Goal: Register for event/course: Sign up to attend an event or enroll in a course

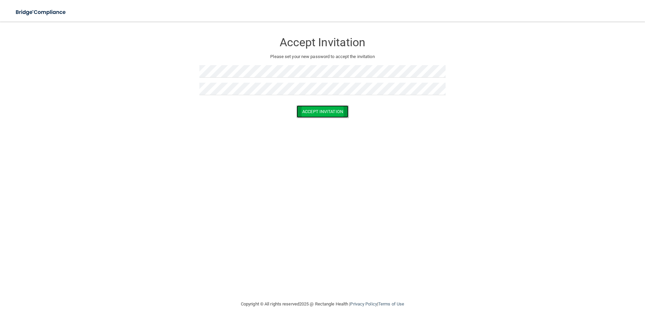
click at [328, 114] on button "Accept Invitation" at bounding box center [323, 111] width 52 height 12
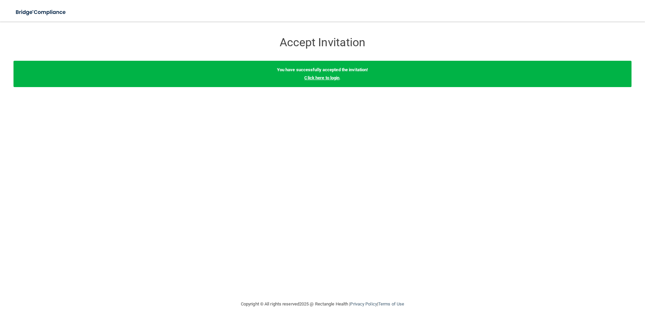
click at [306, 77] on link "Click here to login" at bounding box center [321, 77] width 35 height 5
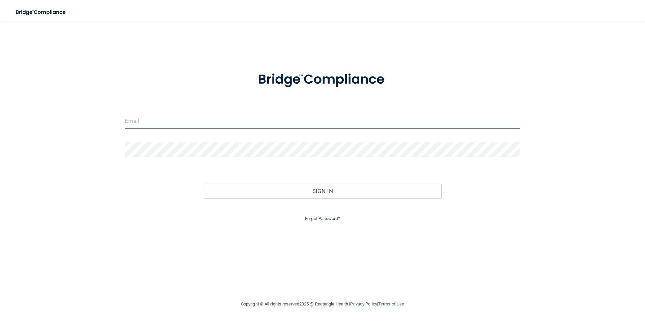
click at [173, 128] on input "email" at bounding box center [323, 120] width 396 height 15
type input "[EMAIL_ADDRESS][DOMAIN_NAME]"
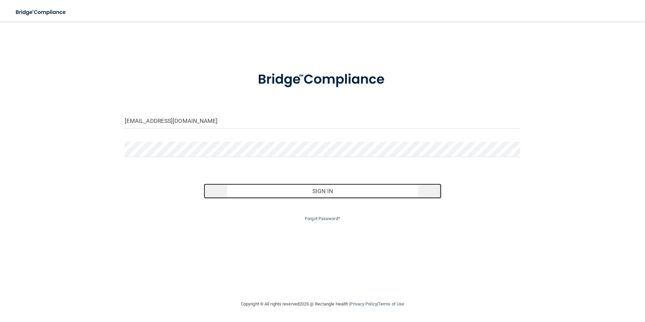
click at [255, 189] on button "Sign In" at bounding box center [323, 191] width 238 height 15
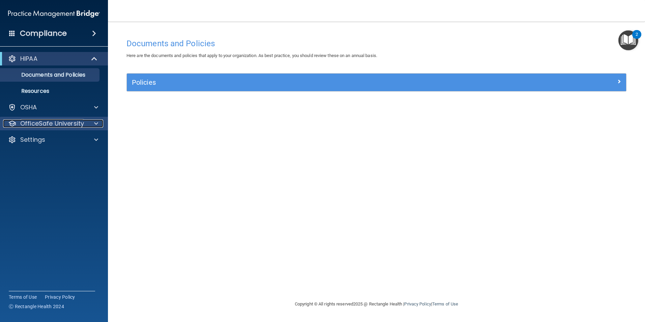
click at [36, 123] on p "OfficeSafe University" at bounding box center [52, 123] width 64 height 8
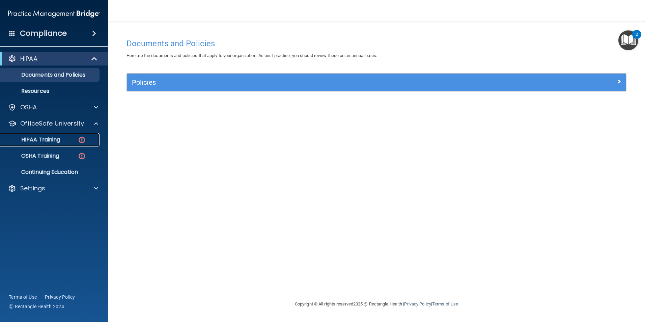
click at [47, 142] on p "HIPAA Training" at bounding box center [32, 139] width 56 height 7
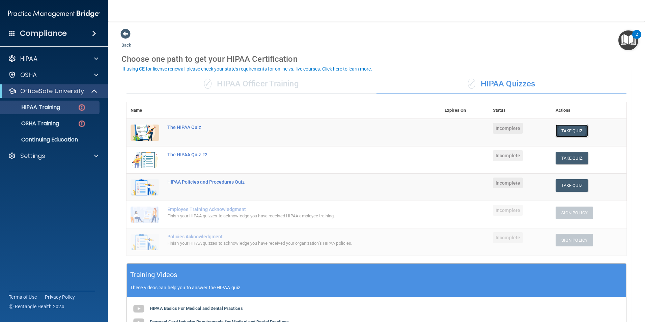
click at [572, 134] on button "Take Quiz" at bounding box center [572, 131] width 32 height 12
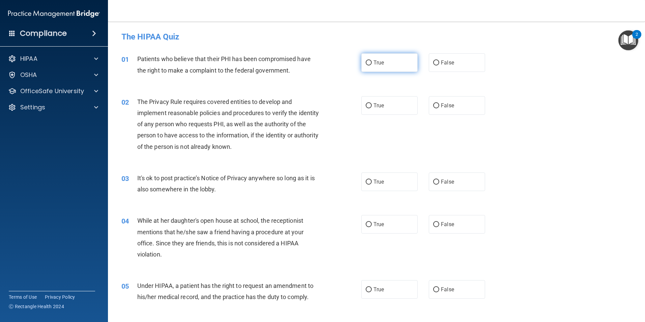
click at [371, 56] on label "True" at bounding box center [389, 62] width 56 height 19
click at [371, 60] on input "True" at bounding box center [369, 62] width 6 height 5
radio input "true"
click at [367, 115] on div "02 The Privacy Rule requires covered entities to develop and implement reasonab…" at bounding box center [241, 125] width 260 height 59
click at [366, 110] on label "True" at bounding box center [389, 105] width 56 height 19
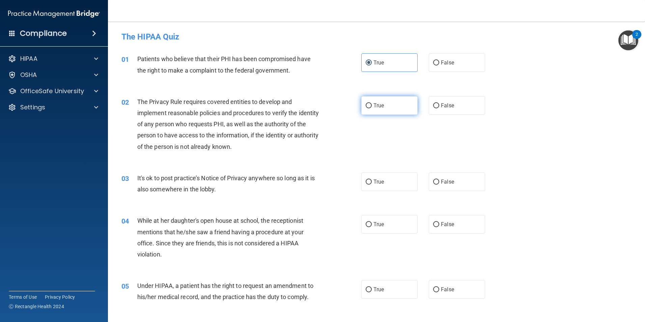
click at [366, 108] on input "True" at bounding box center [369, 105] width 6 height 5
radio input "true"
click at [433, 190] on label "False" at bounding box center [457, 181] width 56 height 19
click at [433, 185] on input "False" at bounding box center [436, 181] width 6 height 5
radio input "true"
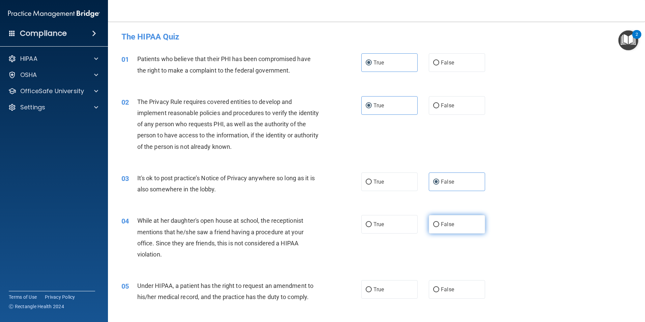
click at [429, 228] on label "False" at bounding box center [457, 224] width 56 height 19
click at [433, 227] on input "False" at bounding box center [436, 224] width 6 height 5
radio input "true"
click at [456, 294] on label "False" at bounding box center [457, 289] width 56 height 19
click at [439, 292] on input "False" at bounding box center [436, 289] width 6 height 5
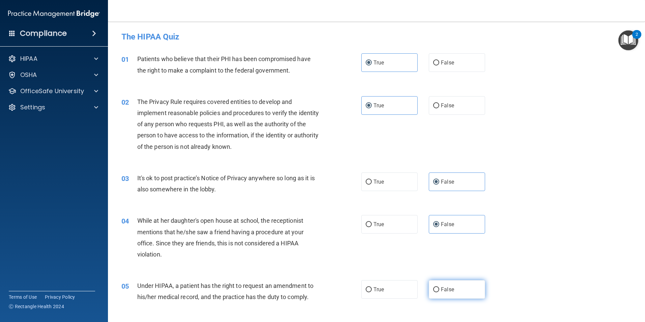
radio input "true"
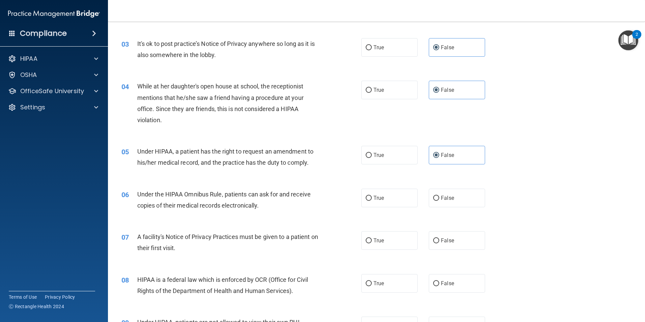
scroll to position [135, 0]
click at [380, 207] on div "06 Under the HIPAA Omnibus Rule, patients can ask for and receive copies of the…" at bounding box center [376, 200] width 520 height 43
click at [380, 200] on span "True" at bounding box center [379, 197] width 10 height 6
click at [372, 200] on input "True" at bounding box center [369, 197] width 6 height 5
radio input "true"
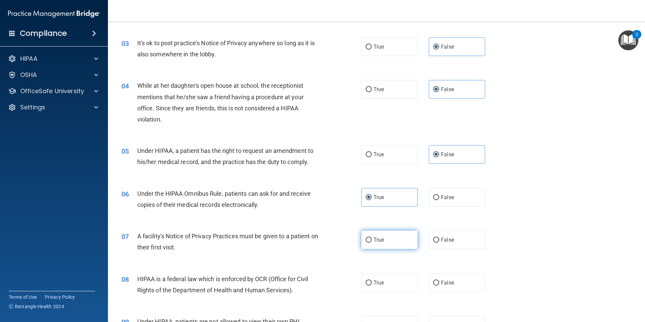
click at [392, 246] on label "True" at bounding box center [389, 239] width 56 height 19
click at [372, 243] on input "True" at bounding box center [369, 240] width 6 height 5
radio input "true"
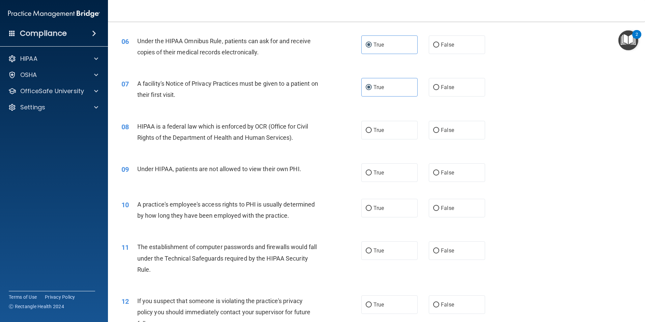
scroll to position [304, 0]
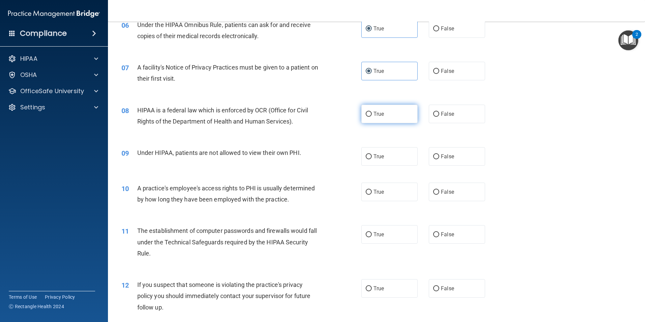
click at [371, 116] on label "True" at bounding box center [389, 114] width 56 height 19
click at [371, 116] on input "True" at bounding box center [369, 114] width 6 height 5
radio input "true"
click at [441, 154] on span "False" at bounding box center [447, 156] width 13 height 6
click at [439, 154] on input "False" at bounding box center [436, 156] width 6 height 5
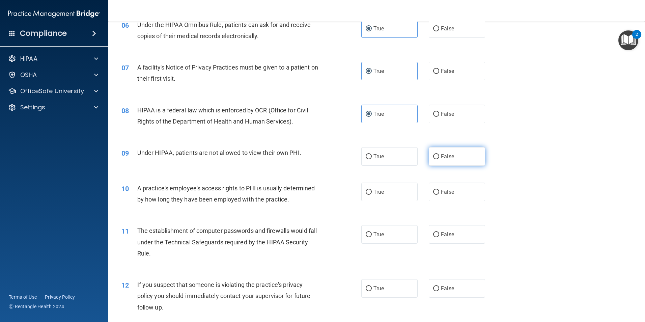
radio input "true"
drag, startPoint x: 441, startPoint y: 188, endPoint x: 432, endPoint y: 220, distance: 33.6
click at [440, 190] on label "False" at bounding box center [457, 192] width 56 height 19
click at [439, 190] on input "False" at bounding box center [436, 192] width 6 height 5
radio input "true"
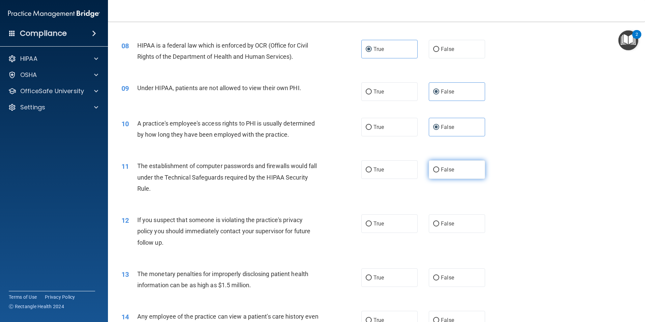
scroll to position [371, 0]
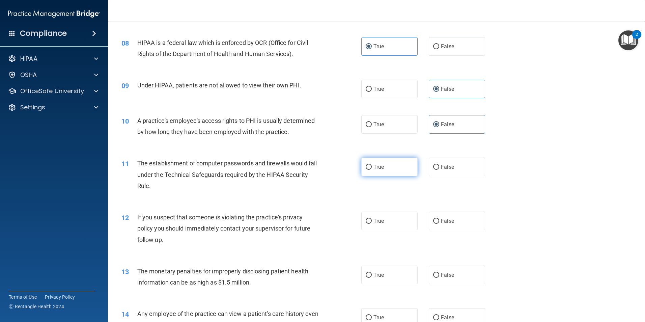
click at [401, 167] on label "True" at bounding box center [389, 167] width 56 height 19
click at [372, 167] on input "True" at bounding box center [369, 167] width 6 height 5
radio input "true"
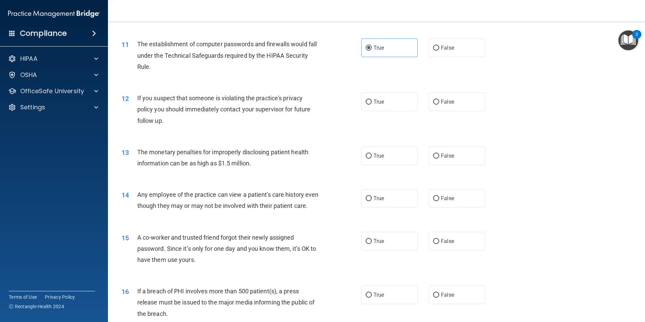
scroll to position [506, 0]
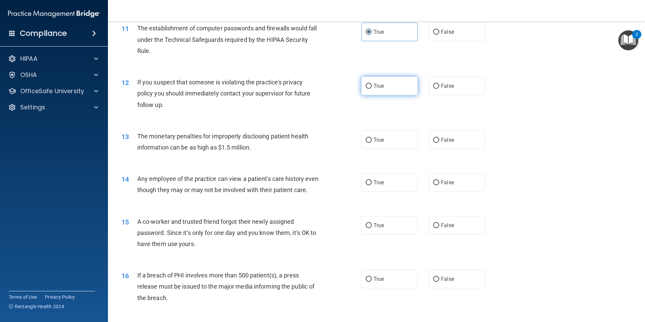
click at [392, 87] on label "True" at bounding box center [389, 86] width 56 height 19
click at [372, 87] on input "True" at bounding box center [369, 86] width 6 height 5
radio input "true"
click at [384, 137] on label "True" at bounding box center [389, 140] width 56 height 19
click at [372, 138] on input "True" at bounding box center [369, 140] width 6 height 5
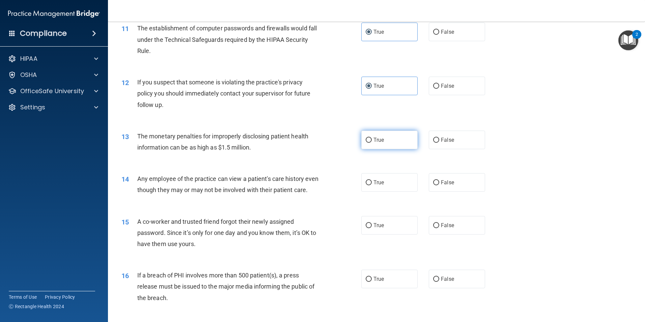
radio input "true"
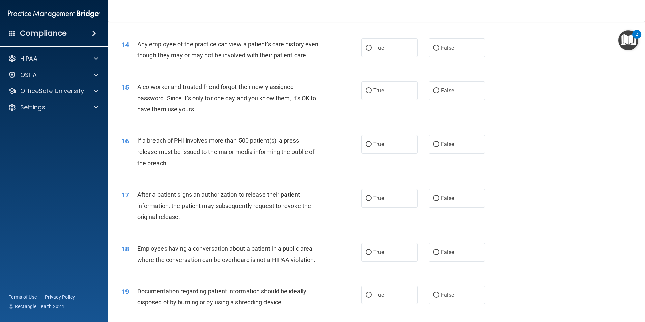
scroll to position [641, 0]
click at [436, 42] on label "False" at bounding box center [457, 47] width 56 height 19
click at [436, 45] on input "False" at bounding box center [436, 47] width 6 height 5
radio input "true"
click at [435, 93] on input "False" at bounding box center [436, 90] width 6 height 5
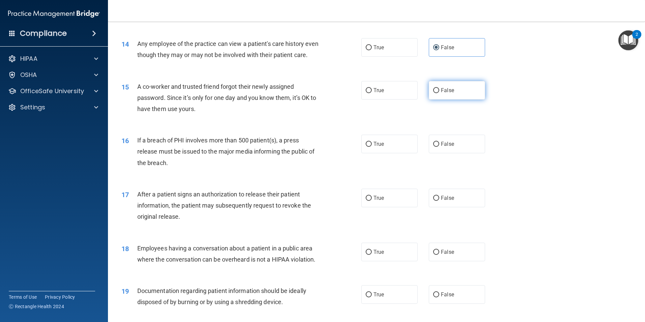
radio input "true"
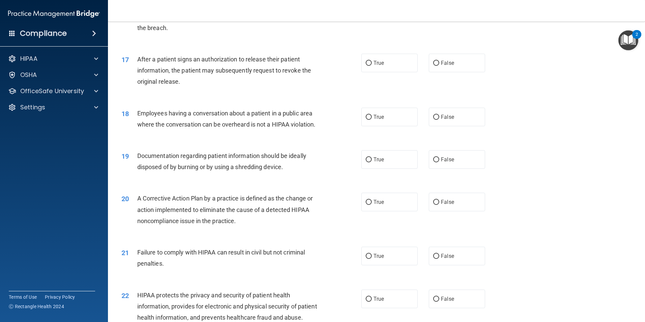
scroll to position [742, 0]
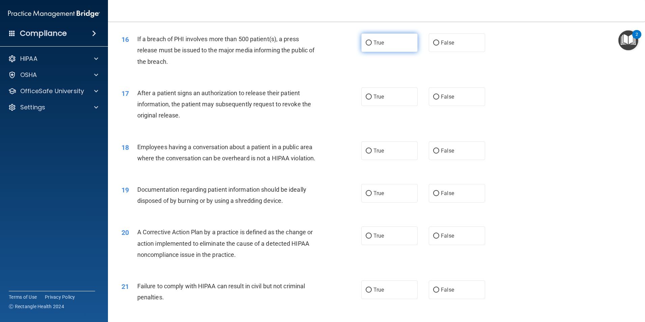
click at [387, 52] on label "True" at bounding box center [389, 42] width 56 height 19
click at [372, 46] on input "True" at bounding box center [369, 42] width 6 height 5
radio input "true"
click at [385, 106] on label "True" at bounding box center [389, 96] width 56 height 19
click at [372, 100] on input "True" at bounding box center [369, 96] width 6 height 5
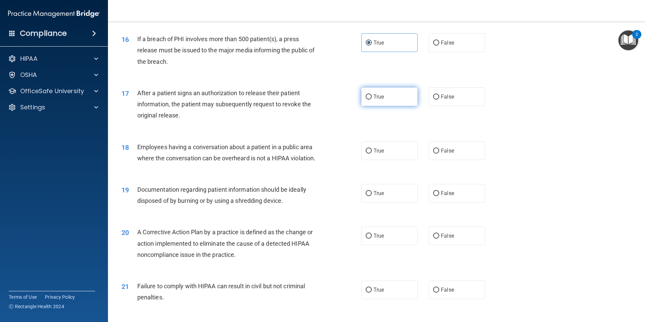
radio input "true"
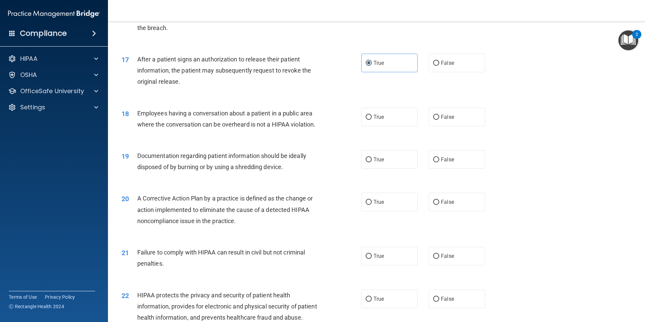
click at [463, 114] on div "18 Employees having a conversation about a patient in a public area where the c…" at bounding box center [376, 120] width 520 height 43
click at [460, 122] on label "False" at bounding box center [457, 117] width 56 height 19
click at [439, 120] on input "False" at bounding box center [436, 117] width 6 height 5
radio input "true"
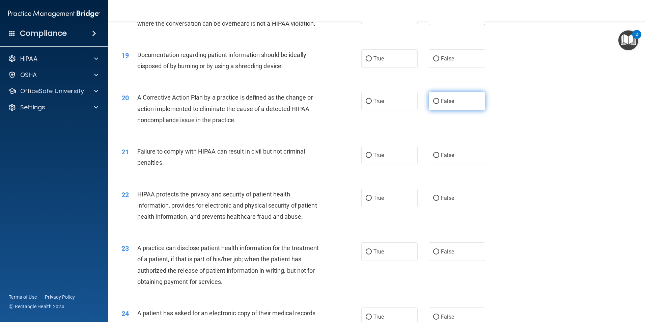
scroll to position [877, 0]
drag, startPoint x: 400, startPoint y: 67, endPoint x: 394, endPoint y: 75, distance: 9.6
click at [400, 67] on label "True" at bounding box center [389, 58] width 56 height 19
click at [372, 61] on input "True" at bounding box center [369, 58] width 6 height 5
radio input "true"
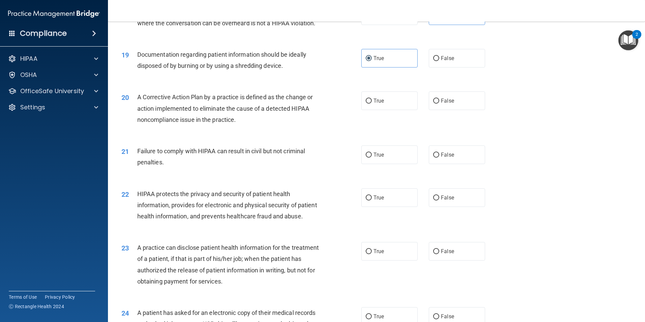
scroll to position [911, 0]
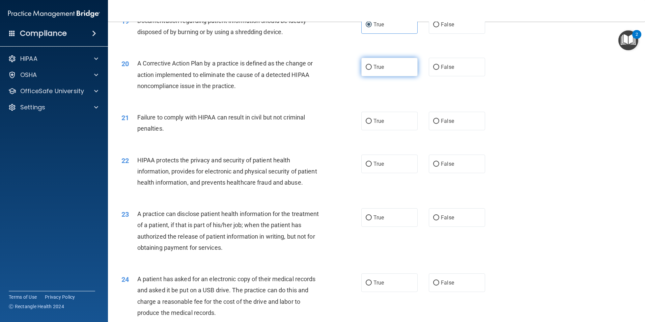
click at [384, 76] on label "True" at bounding box center [389, 67] width 56 height 19
click at [372, 70] on input "True" at bounding box center [369, 67] width 6 height 5
radio input "true"
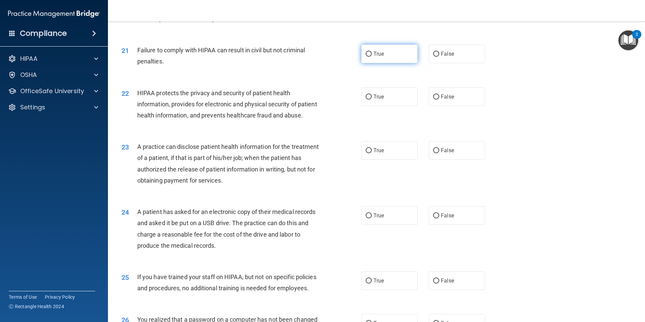
scroll to position [978, 0]
drag, startPoint x: 449, startPoint y: 61, endPoint x: 454, endPoint y: 60, distance: 5.4
click at [449, 61] on label "False" at bounding box center [457, 53] width 56 height 19
click at [439, 56] on input "False" at bounding box center [436, 53] width 6 height 5
radio input "true"
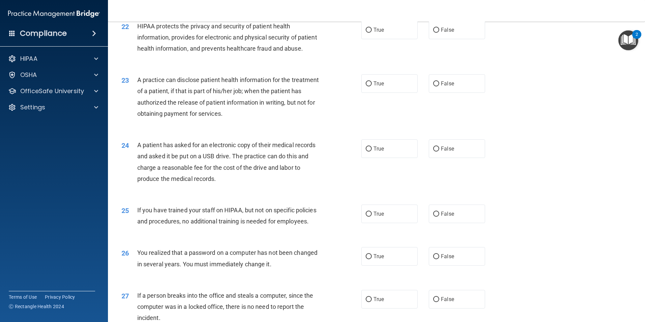
scroll to position [1046, 0]
drag, startPoint x: 394, startPoint y: 39, endPoint x: 390, endPoint y: 41, distance: 4.4
click at [390, 38] on label "True" at bounding box center [389, 29] width 56 height 19
click at [372, 32] on input "True" at bounding box center [369, 29] width 6 height 5
radio input "true"
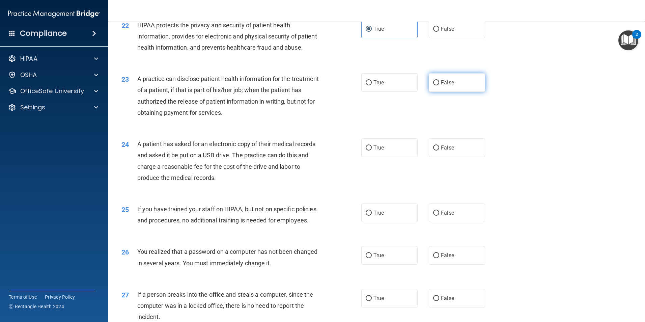
drag, startPoint x: 447, startPoint y: 102, endPoint x: 468, endPoint y: 99, distance: 21.5
click at [447, 92] on label "False" at bounding box center [457, 82] width 56 height 19
click at [439, 85] on input "False" at bounding box center [436, 82] width 6 height 5
radio input "true"
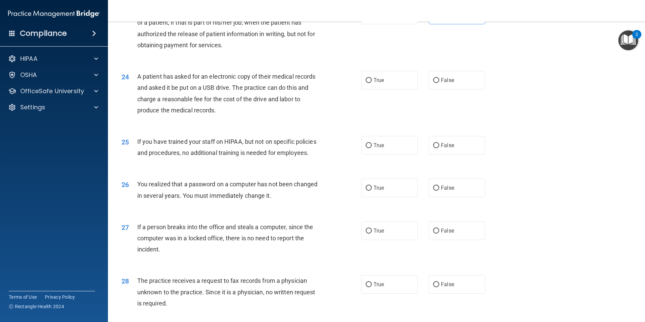
scroll to position [1147, 0]
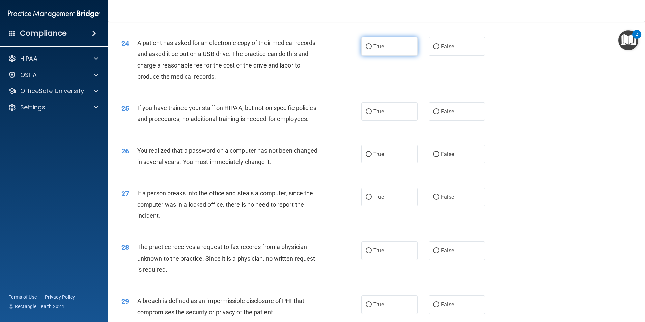
click at [397, 56] on label "True" at bounding box center [389, 46] width 56 height 19
click at [372, 49] on input "True" at bounding box center [369, 46] width 6 height 5
radio input "true"
click at [435, 121] on label "False" at bounding box center [457, 111] width 56 height 19
click at [435, 114] on input "False" at bounding box center [436, 111] width 6 height 5
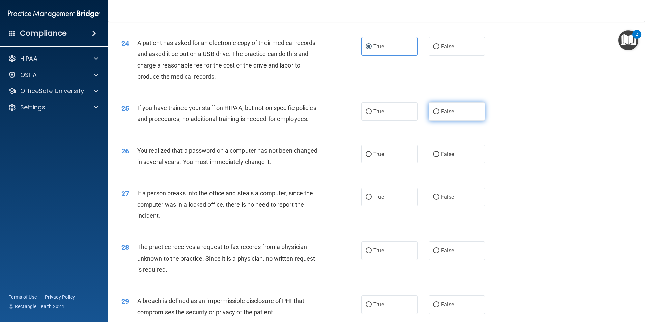
radio input "true"
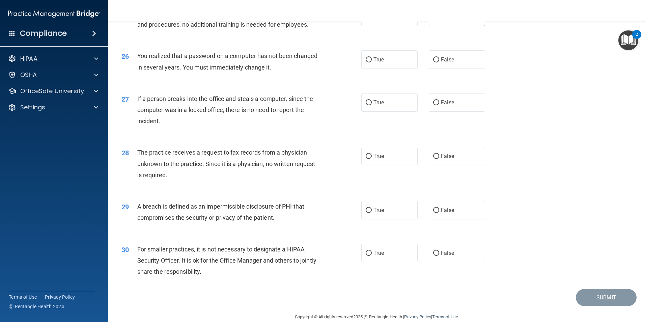
scroll to position [1248, 0]
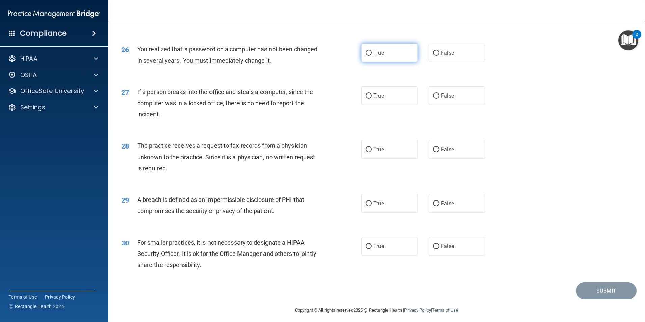
click at [389, 62] on label "True" at bounding box center [389, 53] width 56 height 19
click at [372, 56] on input "True" at bounding box center [369, 53] width 6 height 5
radio input "true"
click at [433, 99] on input "False" at bounding box center [436, 95] width 6 height 5
radio input "true"
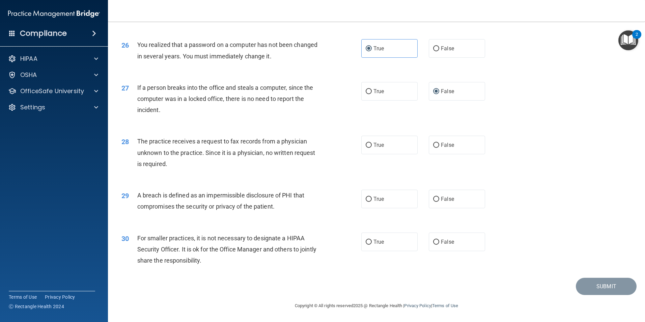
scroll to position [1286, 0]
click at [443, 141] on label "False" at bounding box center [457, 145] width 56 height 19
click at [439, 143] on input "False" at bounding box center [436, 145] width 6 height 5
radio input "true"
click at [399, 201] on label "True" at bounding box center [389, 199] width 56 height 19
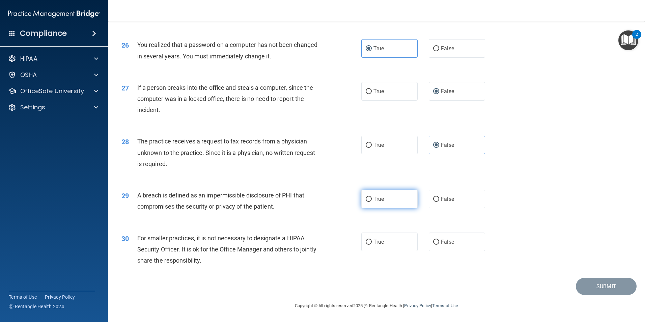
click at [372, 201] on input "True" at bounding box center [369, 199] width 6 height 5
radio input "true"
click at [447, 241] on span "False" at bounding box center [447, 242] width 13 height 6
click at [439, 241] on input "False" at bounding box center [436, 242] width 6 height 5
radio input "true"
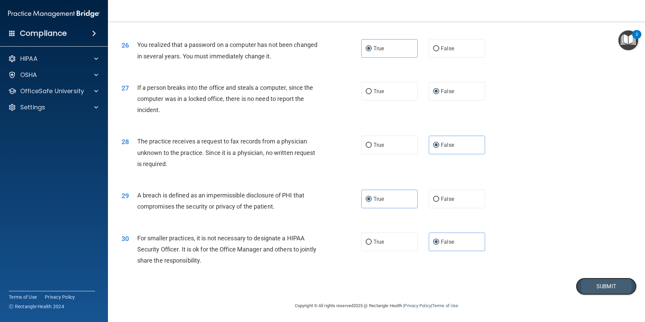
click at [583, 285] on button "Submit" at bounding box center [606, 286] width 61 height 17
click at [594, 288] on button "Submit" at bounding box center [606, 286] width 61 height 17
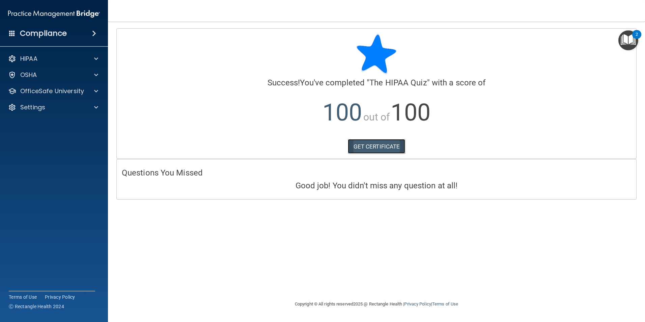
click at [394, 146] on link "GET CERTIFICATE" at bounding box center [377, 146] width 58 height 15
click at [53, 89] on p "OfficeSafe University" at bounding box center [52, 91] width 64 height 8
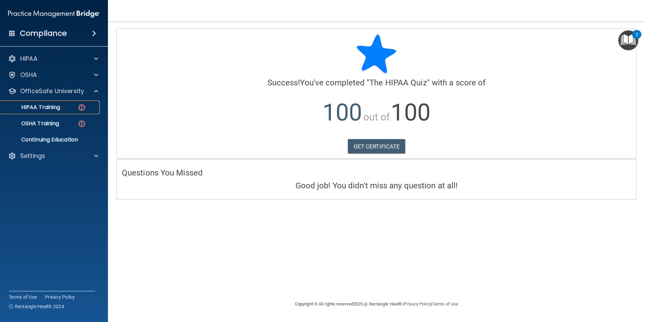
click at [51, 104] on p "HIPAA Training" at bounding box center [32, 107] width 56 height 7
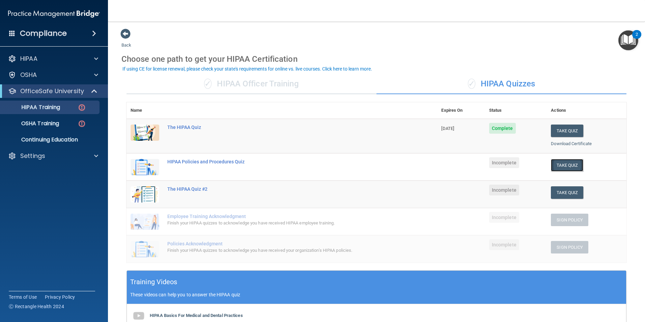
click at [561, 164] on button "Take Quiz" at bounding box center [567, 165] width 32 height 12
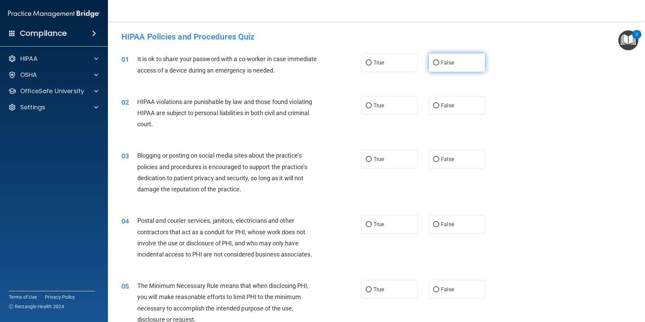
click at [444, 64] on span "False" at bounding box center [447, 62] width 13 height 6
click at [439, 64] on input "False" at bounding box center [436, 62] width 6 height 5
radio input "true"
click at [387, 110] on label "True" at bounding box center [389, 105] width 56 height 19
click at [372, 108] on input "True" at bounding box center [369, 105] width 6 height 5
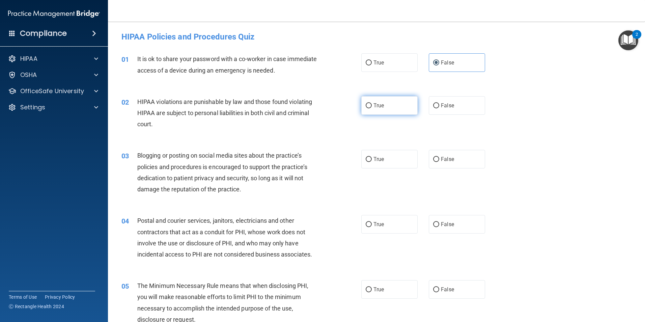
radio input "true"
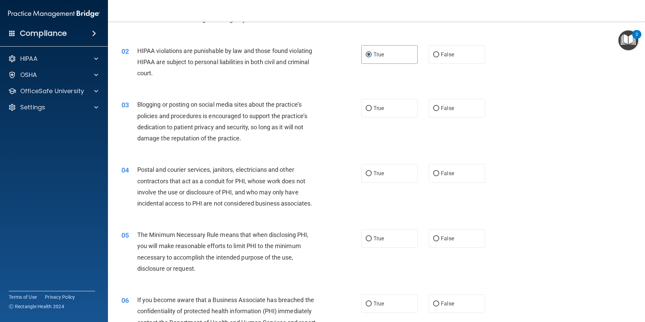
scroll to position [67, 0]
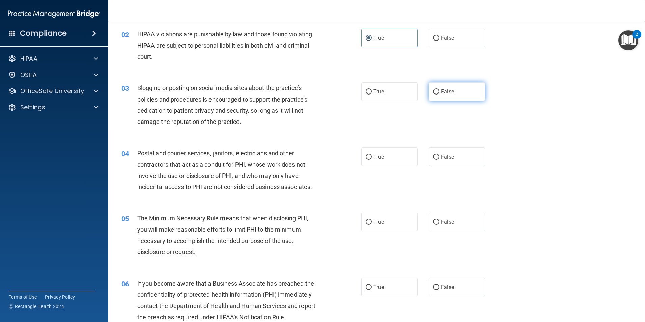
click at [442, 94] on span "False" at bounding box center [447, 91] width 13 height 6
click at [439, 94] on input "False" at bounding box center [436, 91] width 6 height 5
radio input "true"
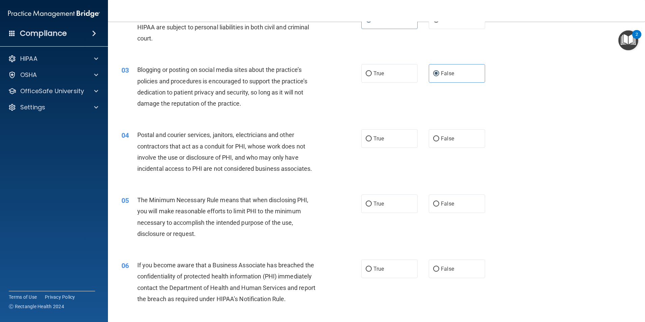
scroll to position [101, 0]
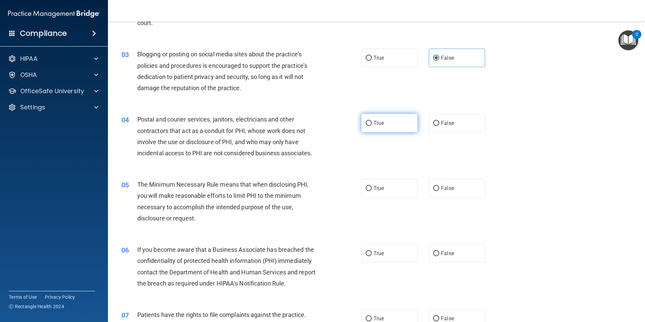
drag, startPoint x: 386, startPoint y: 120, endPoint x: 357, endPoint y: 147, distance: 39.2
click at [385, 122] on label "True" at bounding box center [389, 123] width 56 height 19
click at [372, 122] on input "True" at bounding box center [369, 123] width 6 height 5
radio input "true"
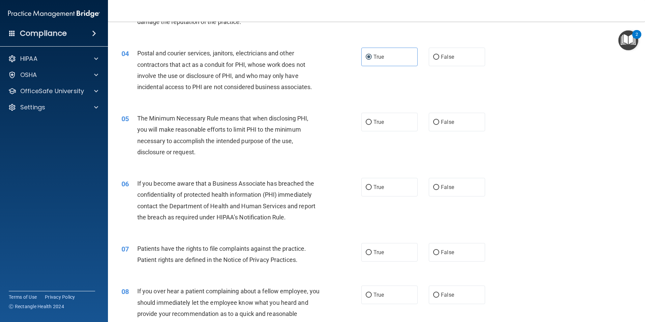
scroll to position [169, 0]
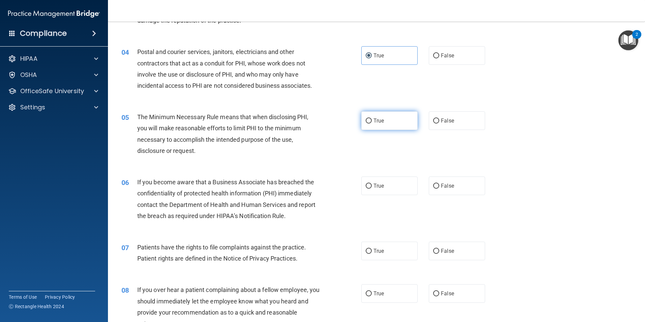
click at [396, 121] on label "True" at bounding box center [389, 120] width 56 height 19
click at [372, 121] on input "True" at bounding box center [369, 120] width 6 height 5
radio input "true"
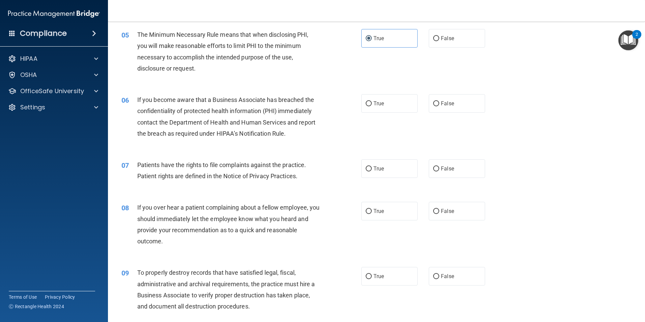
scroll to position [270, 0]
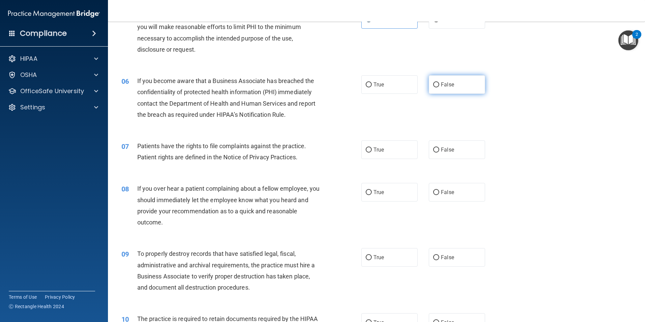
click at [451, 78] on label "False" at bounding box center [457, 84] width 56 height 19
click at [439, 82] on input "False" at bounding box center [436, 84] width 6 height 5
radio input "true"
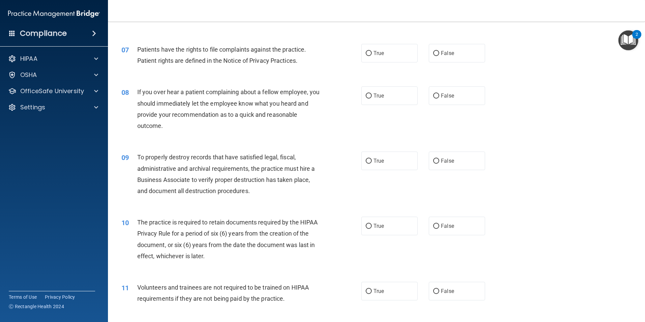
scroll to position [371, 0]
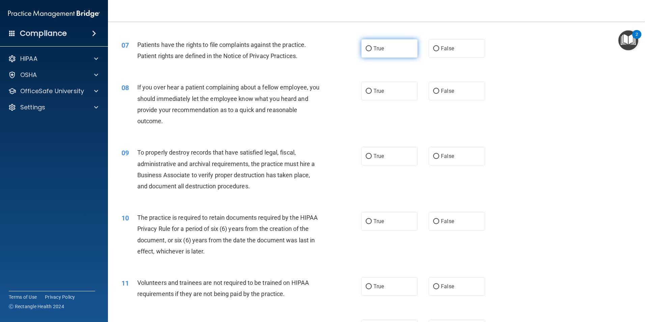
click at [380, 50] on span "True" at bounding box center [379, 48] width 10 height 6
click at [372, 50] on input "True" at bounding box center [369, 48] width 6 height 5
radio input "true"
click at [432, 96] on label "False" at bounding box center [457, 91] width 56 height 19
click at [433, 94] on input "False" at bounding box center [436, 91] width 6 height 5
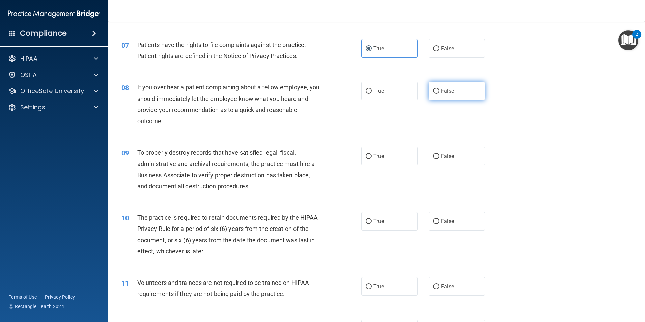
radio input "true"
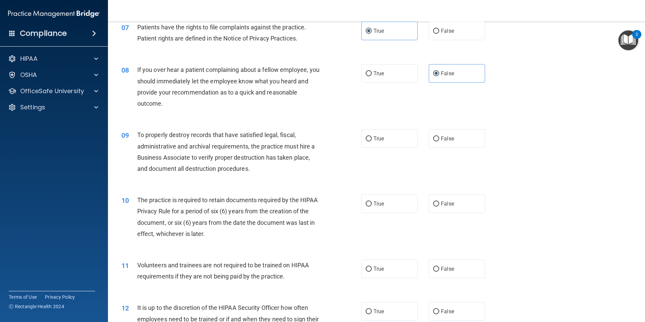
scroll to position [405, 0]
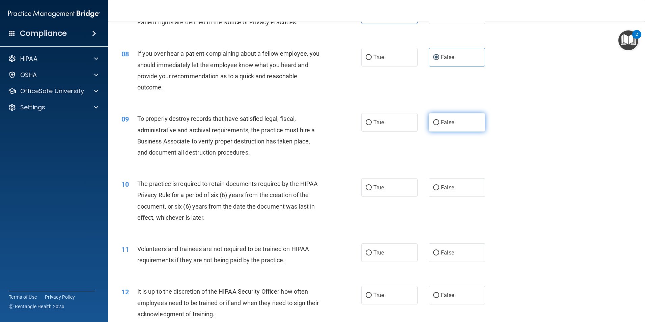
click at [443, 123] on span "False" at bounding box center [447, 122] width 13 height 6
click at [439, 123] on input "False" at bounding box center [436, 122] width 6 height 5
radio input "true"
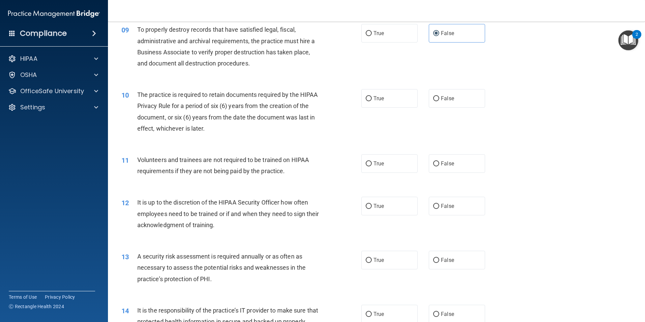
scroll to position [506, 0]
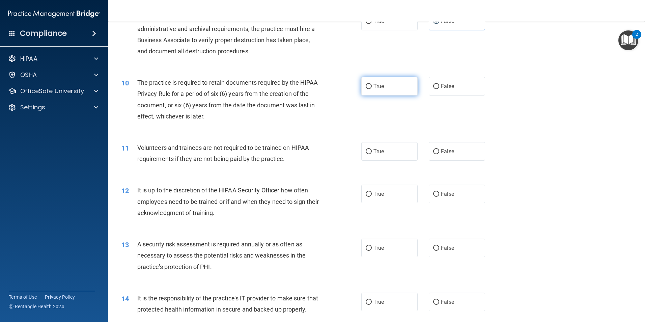
click at [374, 86] on span "True" at bounding box center [379, 86] width 10 height 6
click at [372, 86] on input "True" at bounding box center [369, 86] width 6 height 5
radio input "true"
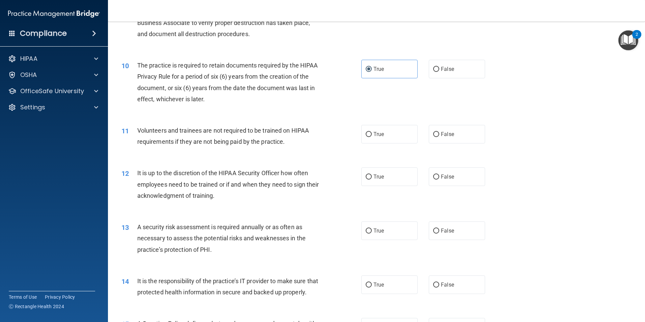
scroll to position [540, 0]
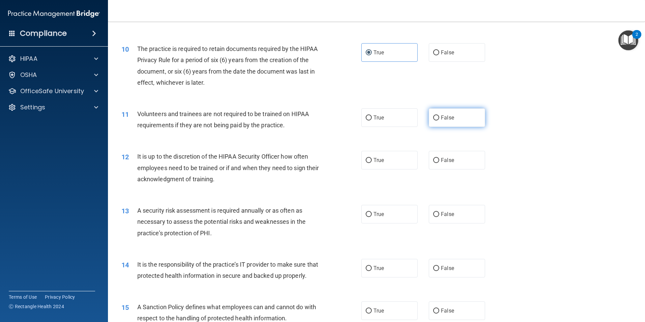
drag, startPoint x: 451, startPoint y: 113, endPoint x: 466, endPoint y: 115, distance: 15.1
click at [453, 113] on label "False" at bounding box center [457, 117] width 56 height 19
click at [439, 115] on input "False" at bounding box center [436, 117] width 6 height 5
radio input "true"
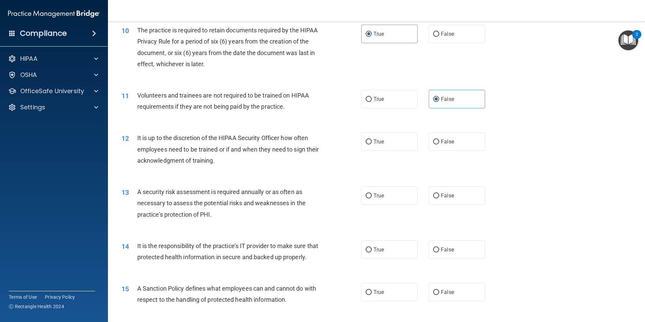
scroll to position [607, 0]
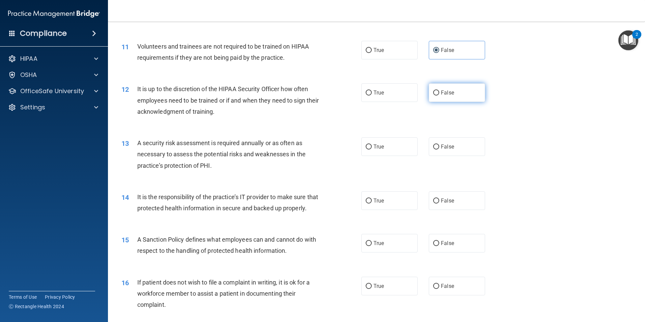
drag, startPoint x: 457, startPoint y: 87, endPoint x: 486, endPoint y: 82, distance: 29.1
click at [458, 87] on label "False" at bounding box center [457, 92] width 56 height 19
click at [439, 90] on input "False" at bounding box center [436, 92] width 6 height 5
radio input "true"
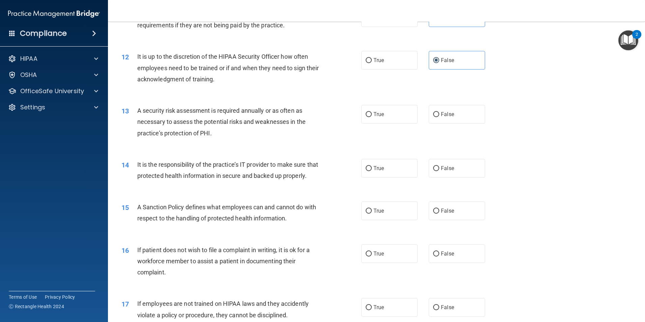
scroll to position [709, 0]
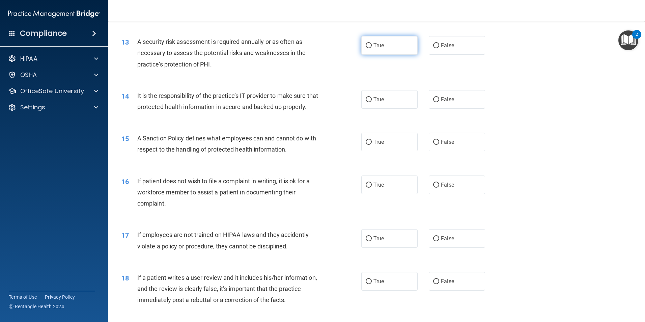
click at [388, 47] on label "True" at bounding box center [389, 45] width 56 height 19
click at [372, 47] on input "True" at bounding box center [369, 45] width 6 height 5
radio input "true"
drag, startPoint x: 455, startPoint y: 91, endPoint x: 446, endPoint y: 100, distance: 12.6
click at [455, 91] on label "False" at bounding box center [457, 99] width 56 height 19
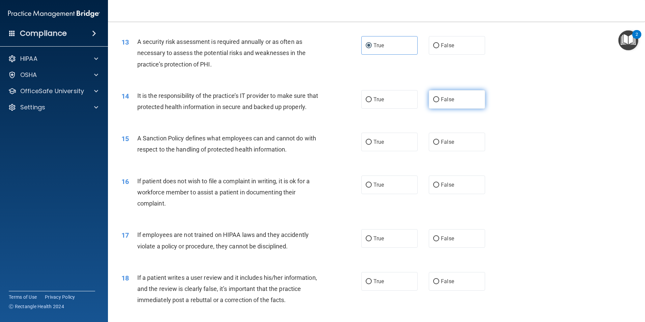
click at [439, 97] on input "False" at bounding box center [436, 99] width 6 height 5
radio input "true"
click at [441, 145] on span "False" at bounding box center [447, 142] width 13 height 6
click at [439, 145] on input "False" at bounding box center [436, 142] width 6 height 5
radio input "true"
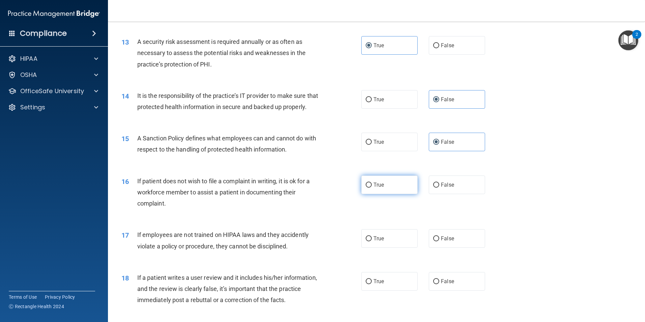
click at [398, 194] on label "True" at bounding box center [389, 184] width 56 height 19
click at [372, 188] on input "True" at bounding box center [369, 185] width 6 height 5
radio input "true"
click at [441, 242] on span "False" at bounding box center [447, 238] width 13 height 6
click at [439, 241] on input "False" at bounding box center [436, 238] width 6 height 5
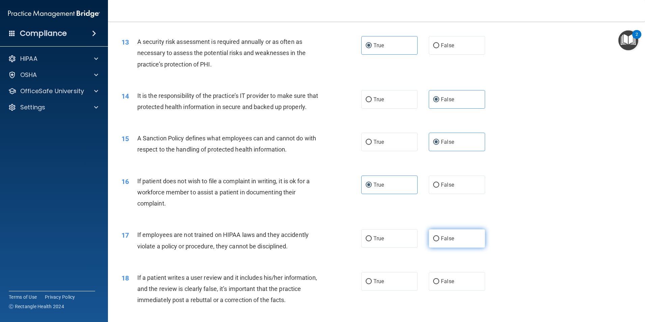
radio input "true"
click at [448, 283] on label "False" at bounding box center [457, 281] width 56 height 19
click at [439, 283] on input "False" at bounding box center [436, 281] width 6 height 5
radio input "true"
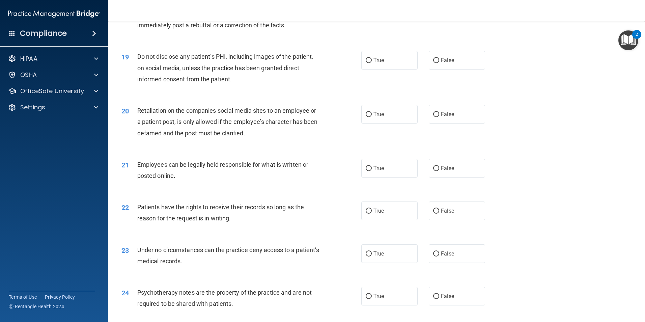
scroll to position [1012, 0]
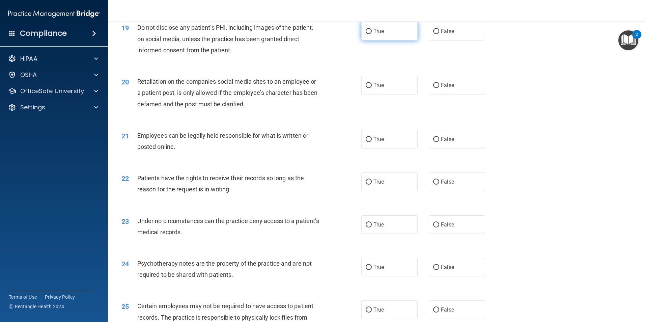
click at [385, 40] on label "True" at bounding box center [389, 31] width 56 height 19
click at [372, 34] on input "True" at bounding box center [369, 31] width 6 height 5
radio input "true"
click at [446, 93] on label "False" at bounding box center [457, 85] width 56 height 19
click at [439, 88] on input "False" at bounding box center [436, 85] width 6 height 5
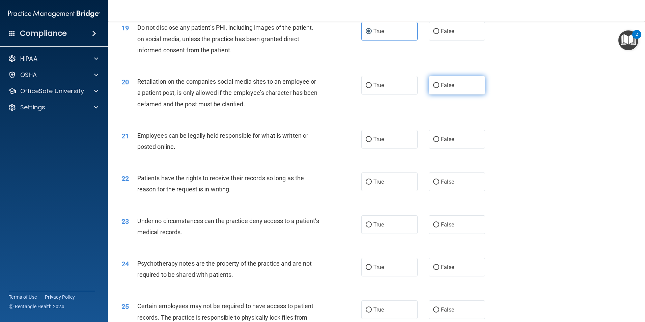
radio input "true"
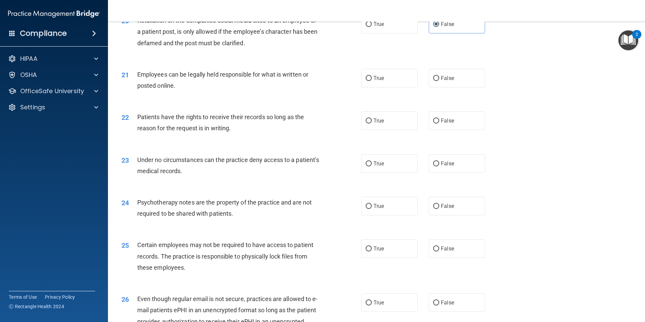
scroll to position [1080, 0]
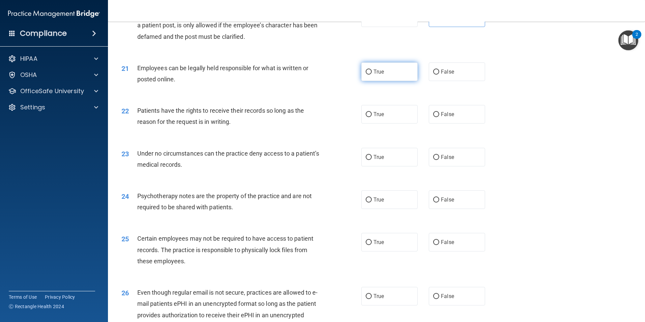
click at [389, 81] on label "True" at bounding box center [389, 71] width 56 height 19
click at [372, 75] on input "True" at bounding box center [369, 72] width 6 height 5
radio input "true"
click at [439, 120] on label "False" at bounding box center [457, 114] width 56 height 19
click at [439, 117] on input "False" at bounding box center [436, 114] width 6 height 5
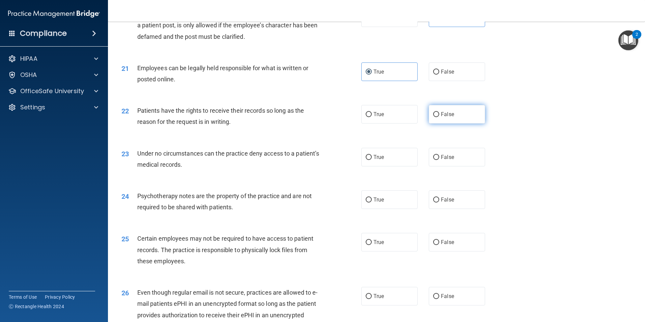
radio input "true"
click at [445, 160] on span "False" at bounding box center [447, 157] width 13 height 6
click at [439, 160] on input "False" at bounding box center [436, 157] width 6 height 5
radio input "true"
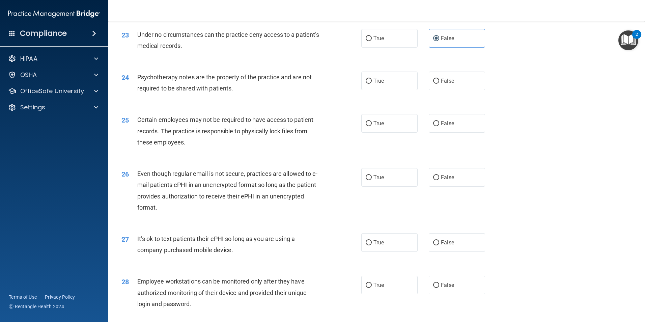
scroll to position [1215, 0]
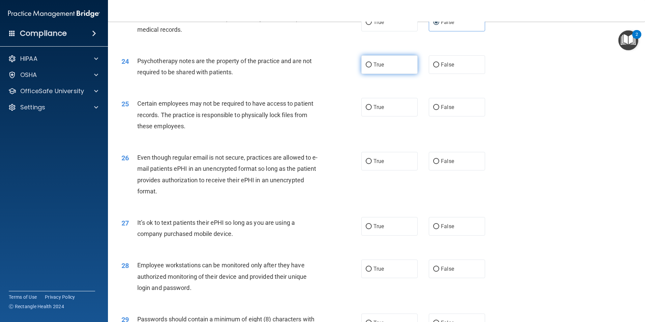
click at [385, 74] on label "True" at bounding box center [389, 64] width 56 height 19
click at [372, 67] on input "True" at bounding box center [369, 64] width 6 height 5
radio input "true"
click at [374, 116] on label "True" at bounding box center [389, 107] width 56 height 19
click at [372, 110] on input "True" at bounding box center [369, 107] width 6 height 5
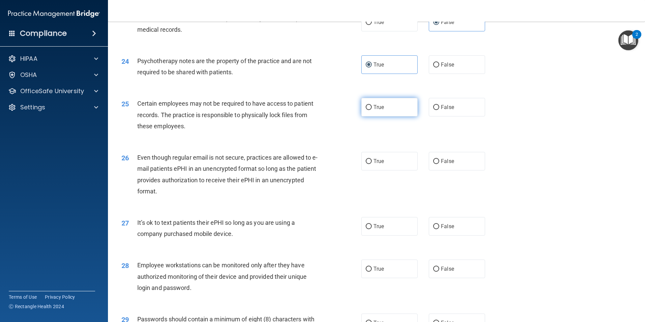
radio input "true"
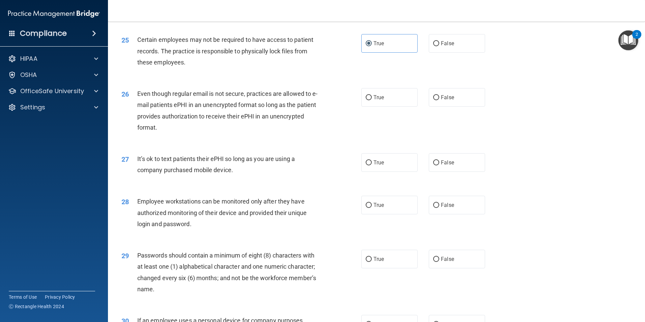
scroll to position [1316, 0]
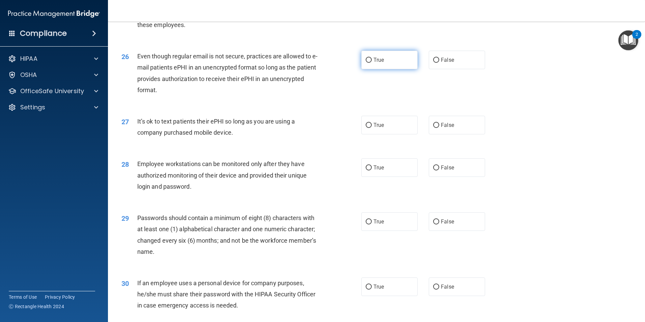
click at [385, 69] on label "True" at bounding box center [389, 60] width 56 height 19
click at [372, 63] on input "True" at bounding box center [369, 60] width 6 height 5
radio input "true"
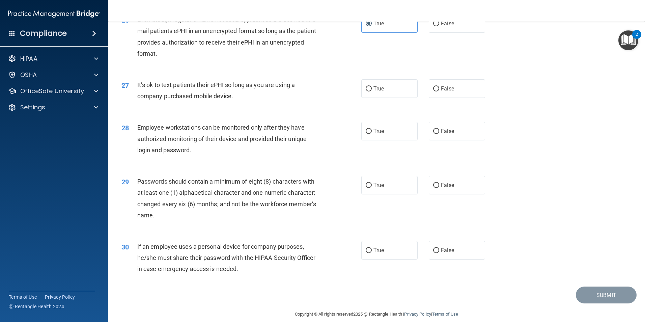
scroll to position [1372, 0]
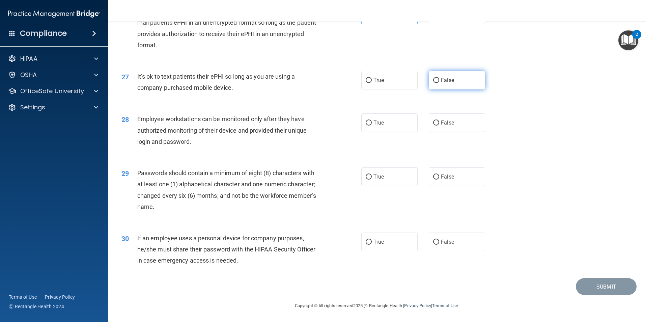
click at [451, 82] on label "False" at bounding box center [457, 80] width 56 height 19
click at [439, 82] on input "False" at bounding box center [436, 80] width 6 height 5
radio input "true"
drag, startPoint x: 448, startPoint y: 121, endPoint x: 406, endPoint y: 144, distance: 48.6
click at [448, 121] on span "False" at bounding box center [447, 122] width 13 height 6
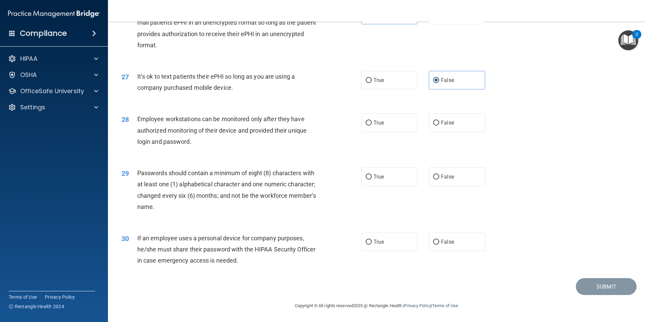
click at [439, 121] on input "False" at bounding box center [436, 122] width 6 height 5
radio input "true"
click at [391, 179] on label "True" at bounding box center [389, 176] width 56 height 19
click at [372, 179] on input "True" at bounding box center [369, 176] width 6 height 5
radio input "true"
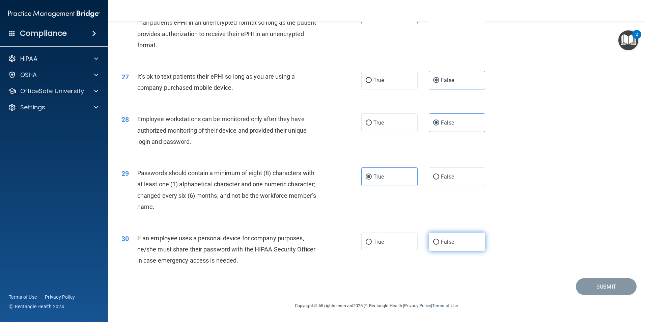
click at [450, 240] on span "False" at bounding box center [447, 242] width 13 height 6
click at [439, 240] on input "False" at bounding box center [436, 242] width 6 height 5
radio input "true"
click at [581, 291] on button "Submit" at bounding box center [606, 286] width 61 height 17
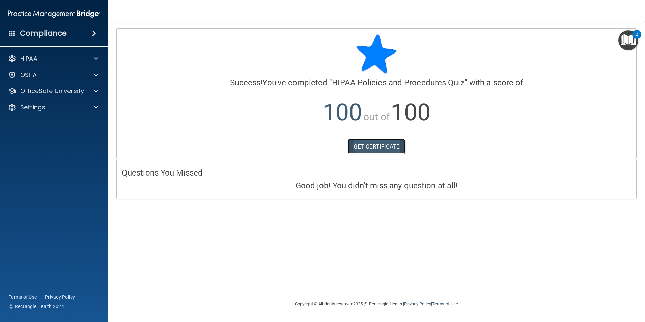
click at [389, 143] on link "GET CERTIFICATE" at bounding box center [377, 146] width 58 height 15
click at [45, 60] on div "HIPAA" at bounding box center [45, 59] width 84 height 8
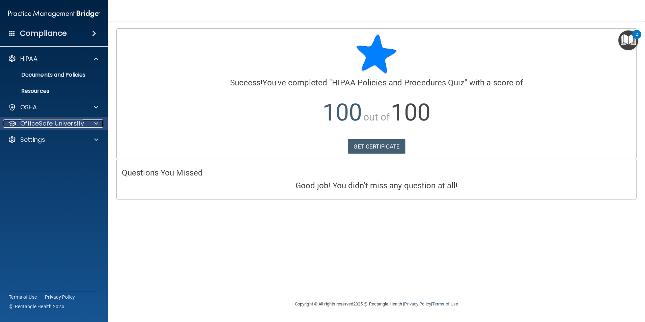
click at [50, 126] on p "OfficeSafe University" at bounding box center [52, 123] width 64 height 8
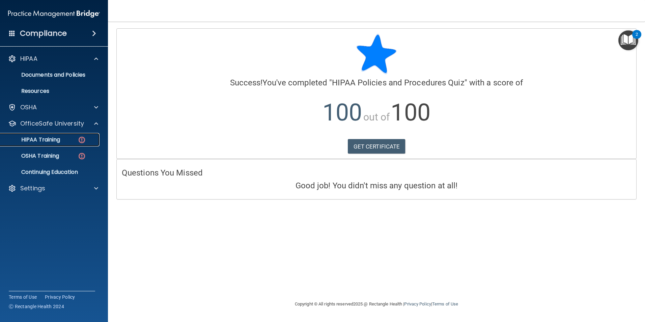
click at [57, 140] on p "HIPAA Training" at bounding box center [32, 139] width 56 height 7
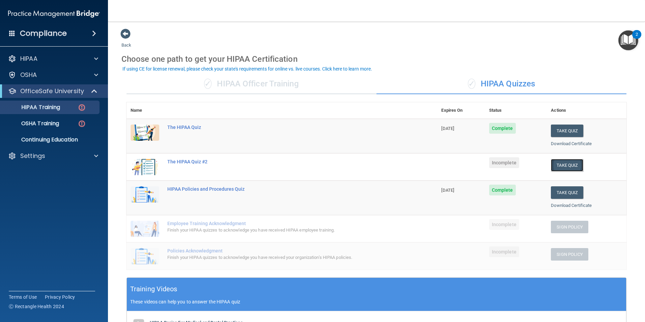
click at [574, 165] on button "Take Quiz" at bounding box center [567, 165] width 32 height 12
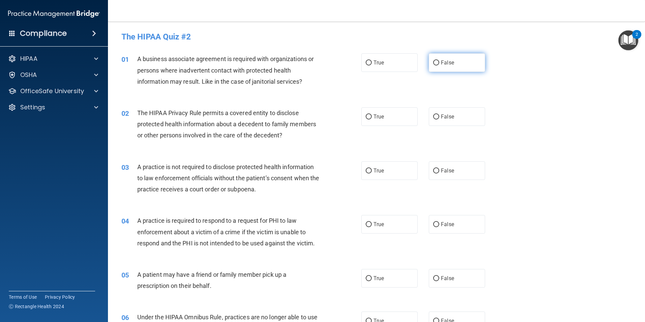
click at [445, 61] on span "False" at bounding box center [447, 62] width 13 height 6
click at [439, 61] on input "False" at bounding box center [436, 62] width 6 height 5
radio input "true"
click at [402, 119] on label "True" at bounding box center [389, 116] width 56 height 19
click at [372, 119] on input "True" at bounding box center [369, 116] width 6 height 5
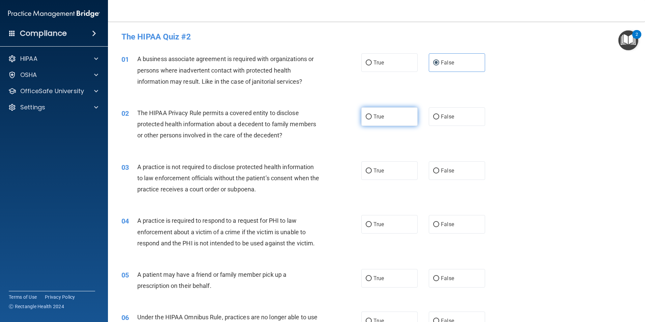
radio input "true"
drag, startPoint x: 451, startPoint y: 173, endPoint x: 455, endPoint y: 175, distance: 4.8
click at [452, 173] on label "False" at bounding box center [457, 170] width 56 height 19
click at [439, 173] on input "False" at bounding box center [436, 170] width 6 height 5
radio input "true"
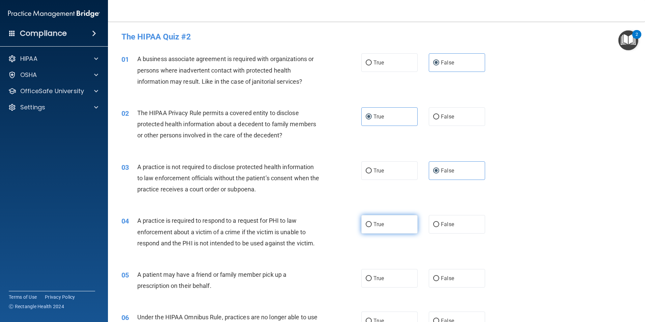
click at [388, 228] on label "True" at bounding box center [389, 224] width 56 height 19
click at [372, 227] on input "True" at bounding box center [369, 224] width 6 height 5
radio input "true"
click at [367, 274] on label "True" at bounding box center [389, 278] width 56 height 19
click at [367, 276] on input "True" at bounding box center [369, 278] width 6 height 5
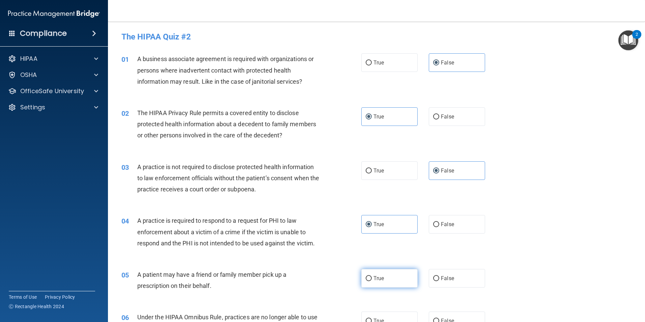
radio input "true"
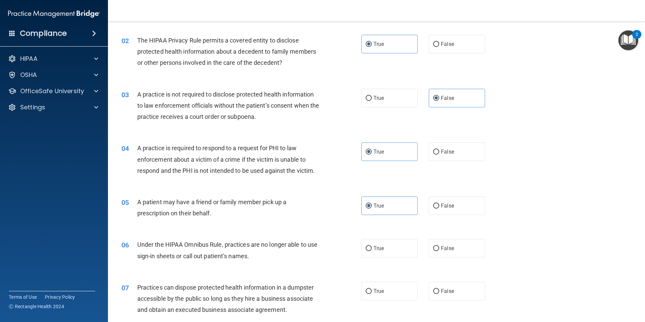
scroll to position [135, 0]
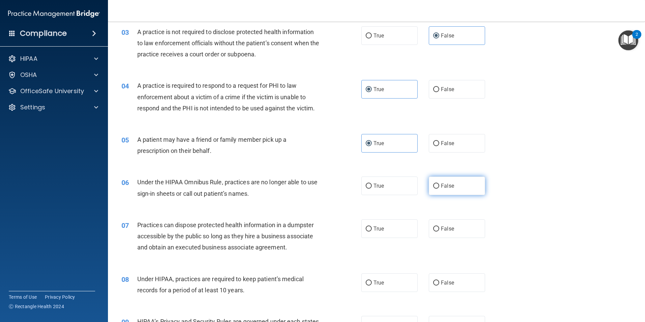
click at [469, 187] on label "False" at bounding box center [457, 185] width 56 height 19
click at [439, 187] on input "False" at bounding box center [436, 186] width 6 height 5
radio input "true"
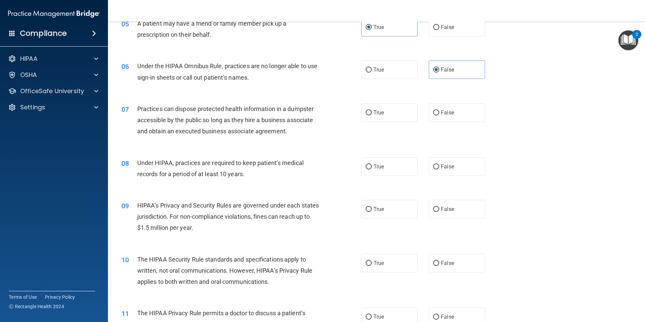
scroll to position [270, 0]
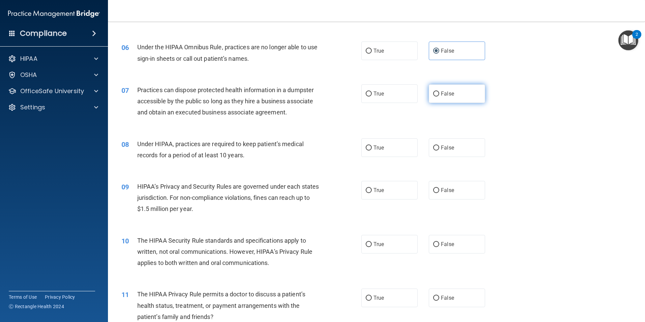
click at [454, 85] on div "07 Practices can dispose protected health information in a dumpster accessible …" at bounding box center [376, 103] width 520 height 54
drag, startPoint x: 454, startPoint y: 85, endPoint x: 464, endPoint y: 119, distance: 35.8
click at [464, 121] on div "07 Practices can dispose protected health information in a dumpster accessible …" at bounding box center [376, 103] width 520 height 54
click at [448, 98] on label "False" at bounding box center [457, 93] width 56 height 19
click at [439, 96] on input "False" at bounding box center [436, 93] width 6 height 5
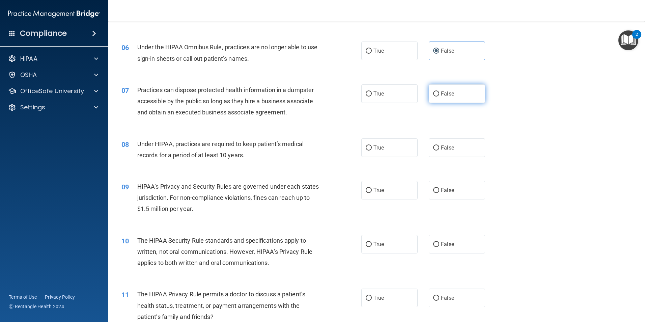
radio input "true"
click at [442, 155] on label "False" at bounding box center [457, 147] width 56 height 19
click at [439, 150] on input "False" at bounding box center [436, 147] width 6 height 5
radio input "true"
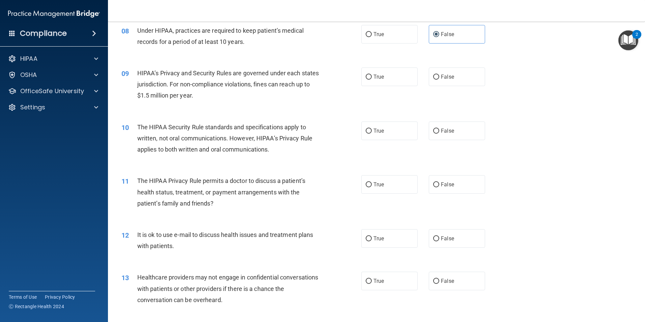
scroll to position [405, 0]
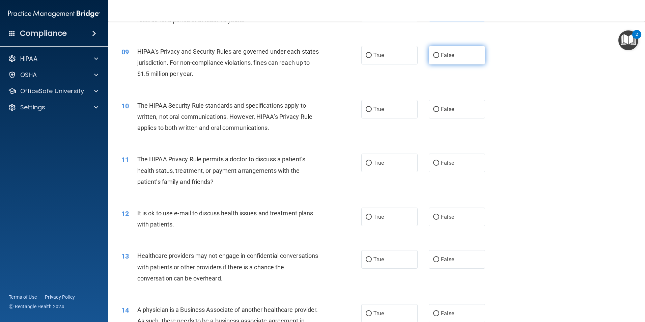
click at [433, 55] on input "False" at bounding box center [436, 55] width 6 height 5
radio input "true"
drag, startPoint x: 390, startPoint y: 107, endPoint x: 387, endPoint y: 111, distance: 4.8
click at [388, 108] on label "True" at bounding box center [389, 109] width 56 height 19
click at [372, 108] on input "True" at bounding box center [369, 109] width 6 height 5
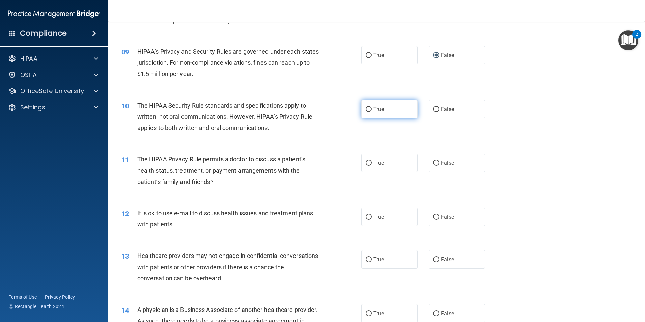
radio input "true"
click at [394, 161] on label "True" at bounding box center [389, 163] width 56 height 19
click at [372, 161] on input "True" at bounding box center [369, 163] width 6 height 5
radio input "true"
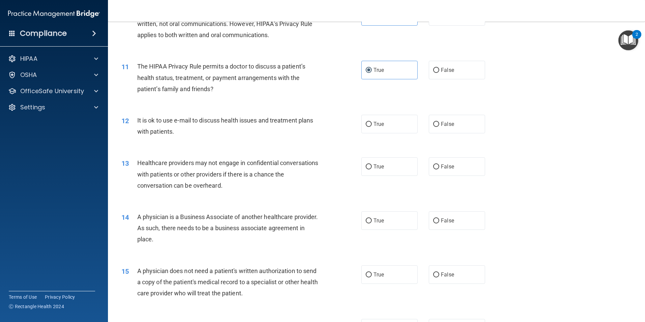
scroll to position [506, 0]
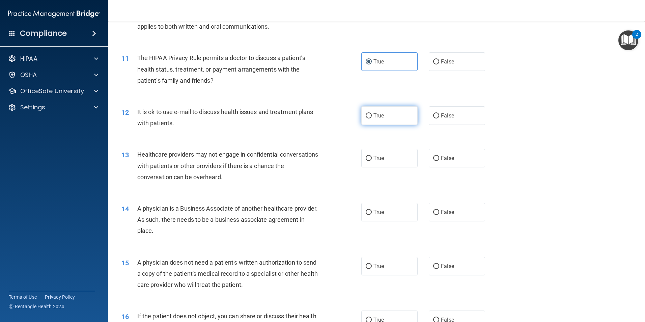
click at [413, 112] on label "True" at bounding box center [389, 115] width 56 height 19
click at [372, 113] on input "True" at bounding box center [369, 115] width 6 height 5
radio input "true"
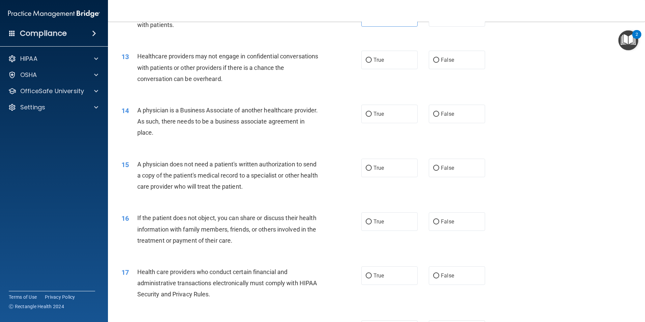
scroll to position [607, 0]
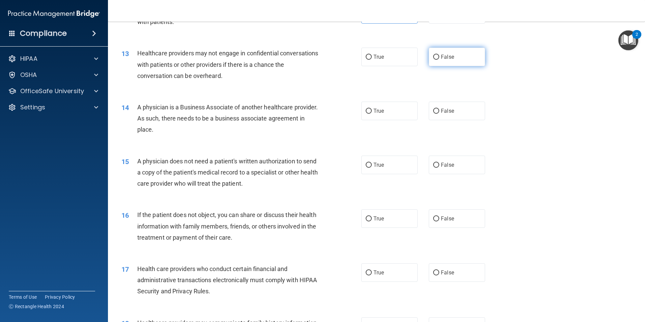
click at [452, 61] on label "False" at bounding box center [457, 57] width 56 height 19
click at [439, 60] on input "False" at bounding box center [436, 57] width 6 height 5
radio input "true"
drag, startPoint x: 461, startPoint y: 104, endPoint x: 457, endPoint y: 105, distance: 4.1
click at [457, 105] on label "False" at bounding box center [457, 111] width 56 height 19
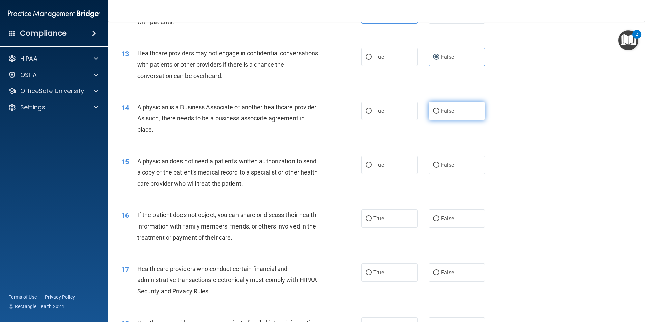
click at [439, 109] on input "False" at bounding box center [436, 111] width 6 height 5
radio input "true"
click at [398, 168] on label "True" at bounding box center [389, 165] width 56 height 19
click at [372, 168] on input "True" at bounding box center [369, 165] width 6 height 5
radio input "true"
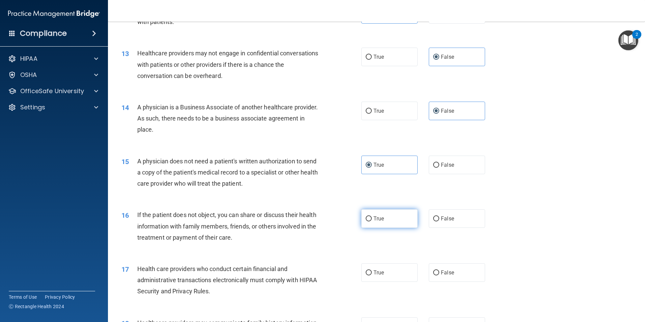
click at [375, 216] on span "True" at bounding box center [379, 218] width 10 height 6
click at [372, 216] on input "True" at bounding box center [369, 218] width 6 height 5
radio input "true"
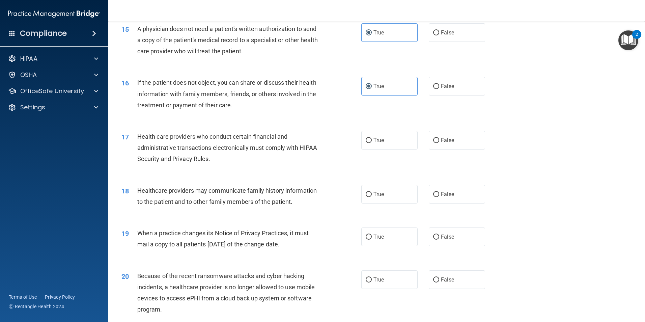
scroll to position [742, 0]
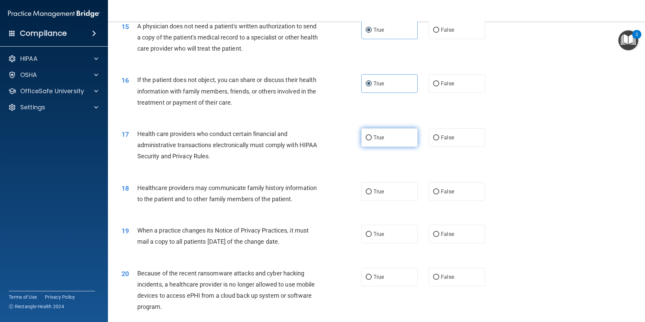
drag, startPoint x: 403, startPoint y: 142, endPoint x: 385, endPoint y: 149, distance: 18.6
click at [401, 143] on label "True" at bounding box center [389, 137] width 56 height 19
click at [372, 140] on input "True" at bounding box center [369, 137] width 6 height 5
radio input "true"
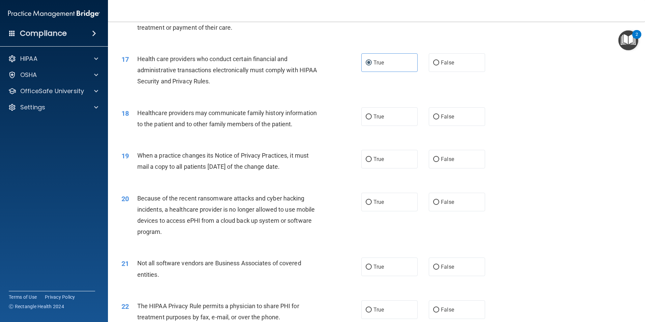
scroll to position [844, 0]
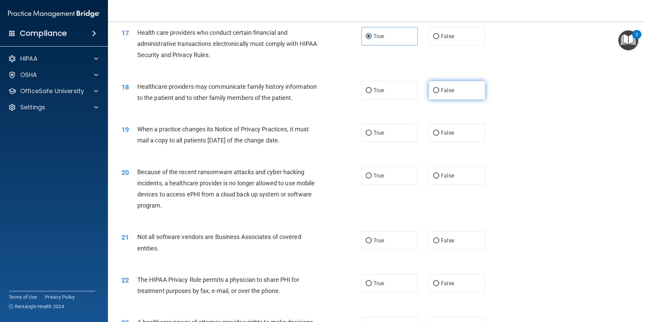
drag, startPoint x: 458, startPoint y: 89, endPoint x: 450, endPoint y: 95, distance: 10.3
click at [455, 92] on label "False" at bounding box center [457, 90] width 56 height 19
click at [439, 92] on input "False" at bounding box center [436, 90] width 6 height 5
radio input "true"
drag, startPoint x: 439, startPoint y: 127, endPoint x: 441, endPoint y: 130, distance: 3.6
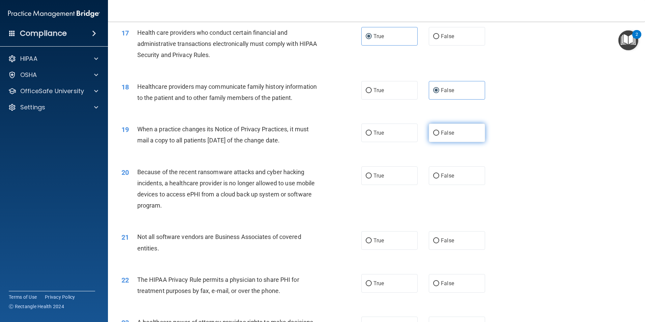
click at [438, 130] on label "False" at bounding box center [457, 132] width 56 height 19
click at [438, 131] on input "False" at bounding box center [436, 133] width 6 height 5
radio input "true"
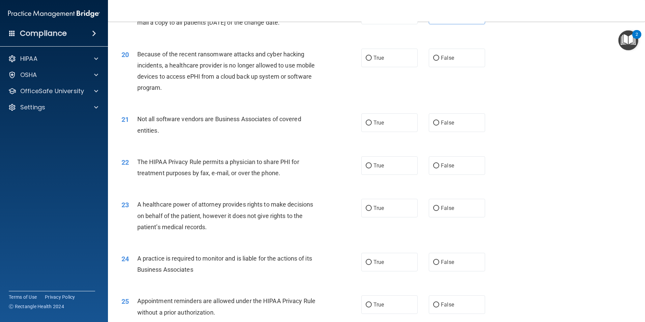
scroll to position [978, 0]
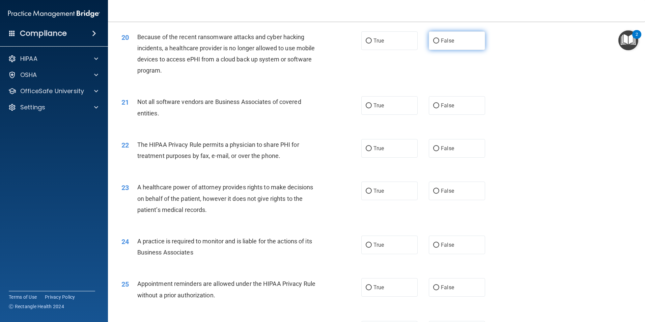
click at [435, 38] on label "False" at bounding box center [457, 40] width 56 height 19
click at [435, 38] on input "False" at bounding box center [436, 40] width 6 height 5
radio input "true"
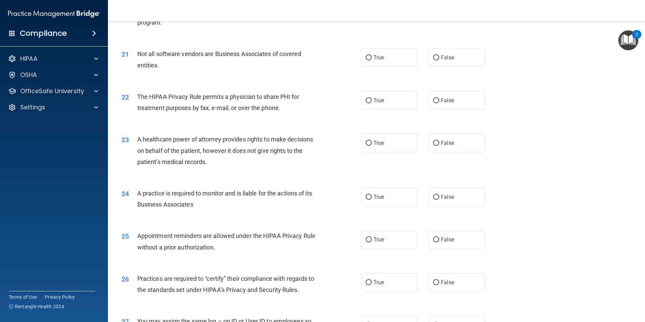
scroll to position [1046, 0]
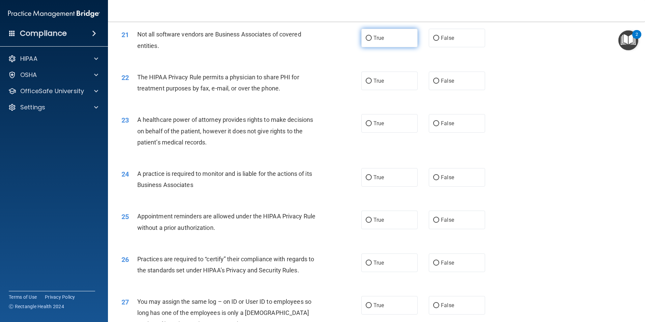
click at [405, 40] on label "True" at bounding box center [389, 38] width 56 height 19
click at [372, 40] on input "True" at bounding box center [369, 38] width 6 height 5
radio input "true"
drag, startPoint x: 373, startPoint y: 83, endPoint x: 368, endPoint y: 108, distance: 25.5
click at [374, 83] on span "True" at bounding box center [379, 81] width 10 height 6
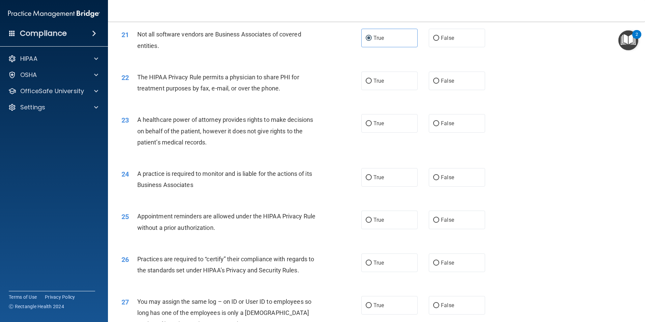
click at [372, 83] on input "True" at bounding box center [369, 81] width 6 height 5
radio input "true"
click at [444, 117] on label "False" at bounding box center [457, 123] width 56 height 19
click at [439, 121] on input "False" at bounding box center [436, 123] width 6 height 5
radio input "true"
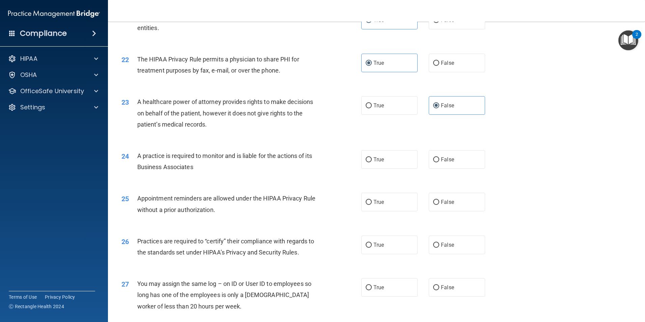
scroll to position [1113, 0]
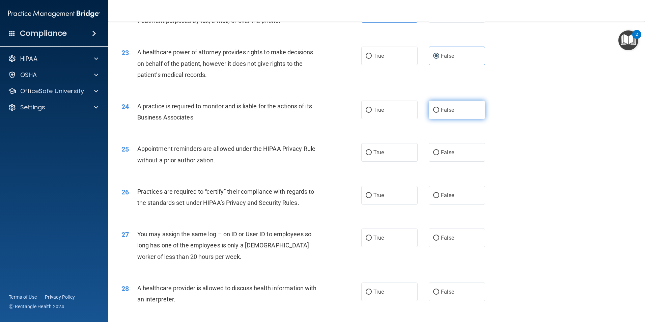
drag, startPoint x: 448, startPoint y: 111, endPoint x: 451, endPoint y: 109, distance: 3.5
click at [451, 109] on label "False" at bounding box center [457, 110] width 56 height 19
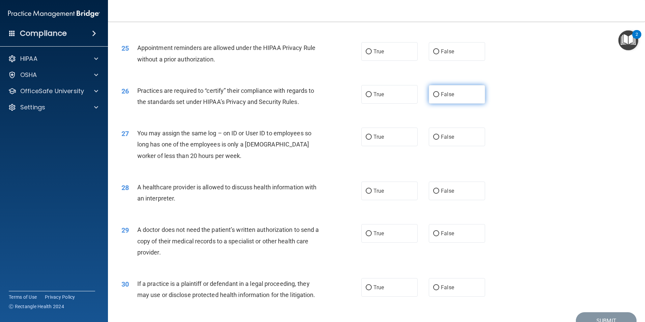
scroll to position [1215, 0]
click at [388, 54] on label "True" at bounding box center [389, 51] width 56 height 19
click at [372, 54] on input "True" at bounding box center [369, 51] width 6 height 5
radio input "true"
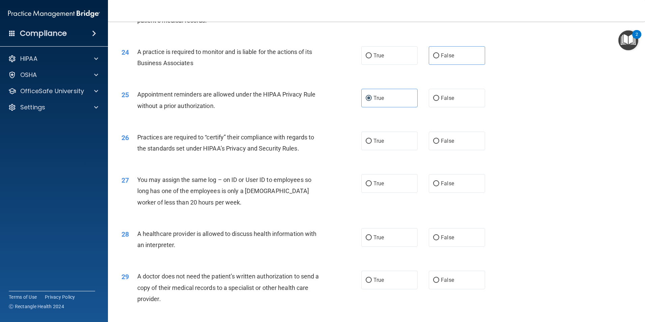
scroll to position [1147, 0]
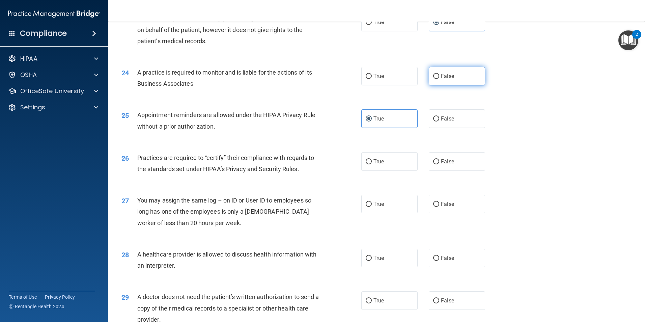
click at [450, 80] on label "False" at bounding box center [457, 76] width 56 height 19
click at [439, 79] on input "False" at bounding box center [436, 76] width 6 height 5
radio input "true"
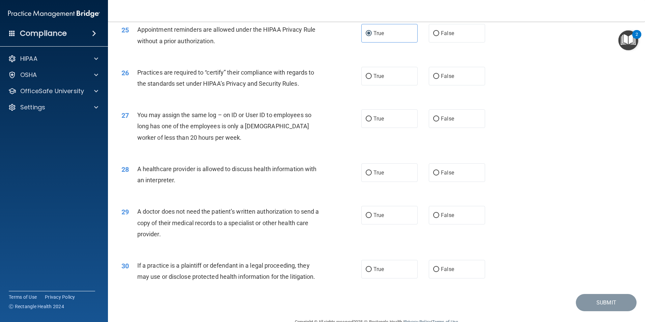
scroll to position [1248, 0]
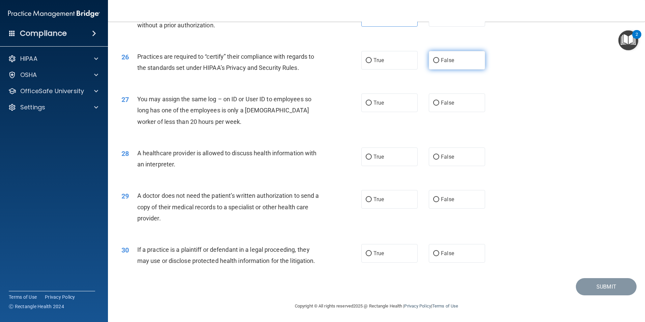
click at [441, 65] on label "False" at bounding box center [457, 60] width 56 height 19
click at [439, 63] on input "False" at bounding box center [436, 60] width 6 height 5
radio input "true"
click at [451, 94] on label "False" at bounding box center [457, 102] width 56 height 19
click at [439, 101] on input "False" at bounding box center [436, 103] width 6 height 5
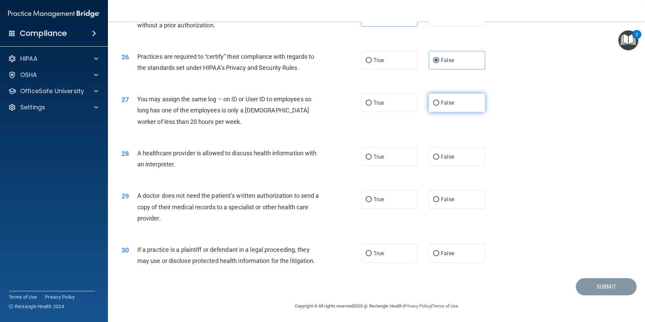
radio input "true"
click at [402, 151] on label "True" at bounding box center [389, 156] width 56 height 19
click at [372, 154] on input "True" at bounding box center [369, 156] width 6 height 5
radio input "true"
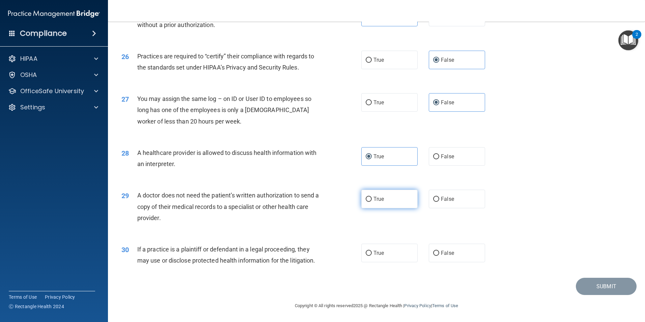
click at [405, 201] on label "True" at bounding box center [389, 199] width 56 height 19
click at [372, 201] on input "True" at bounding box center [369, 199] width 6 height 5
radio input "true"
click at [374, 250] on span "True" at bounding box center [379, 253] width 10 height 6
click at [372, 251] on input "True" at bounding box center [369, 253] width 6 height 5
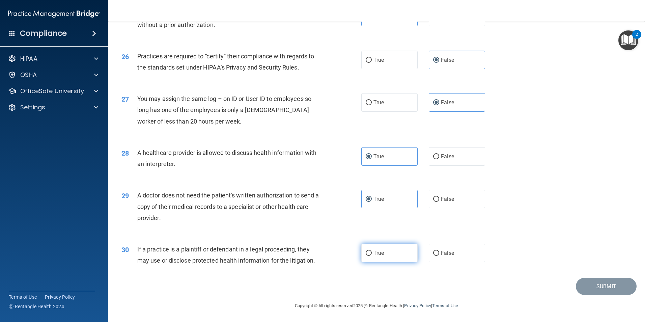
radio input "true"
click at [593, 281] on button "Submit" at bounding box center [606, 286] width 61 height 17
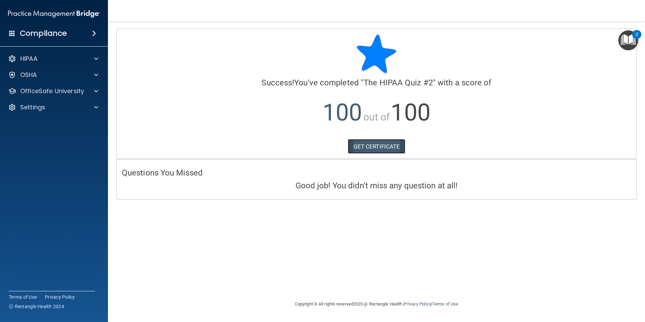
click at [372, 146] on link "GET CERTIFICATE" at bounding box center [377, 146] width 58 height 15
